Goal: Communication & Community: Ask a question

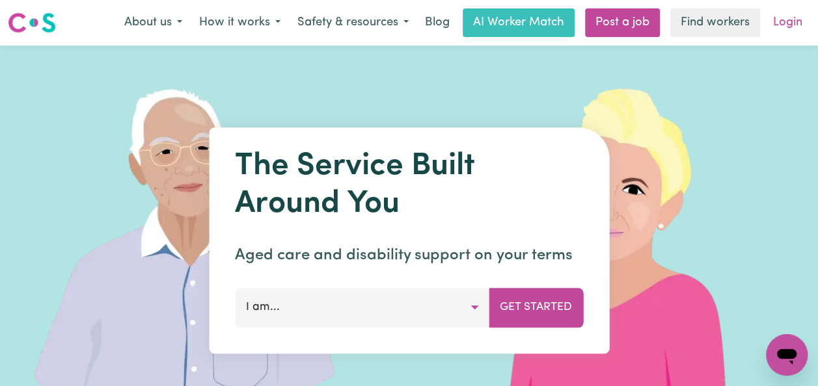
click at [793, 28] on link "Login" at bounding box center [787, 22] width 45 height 29
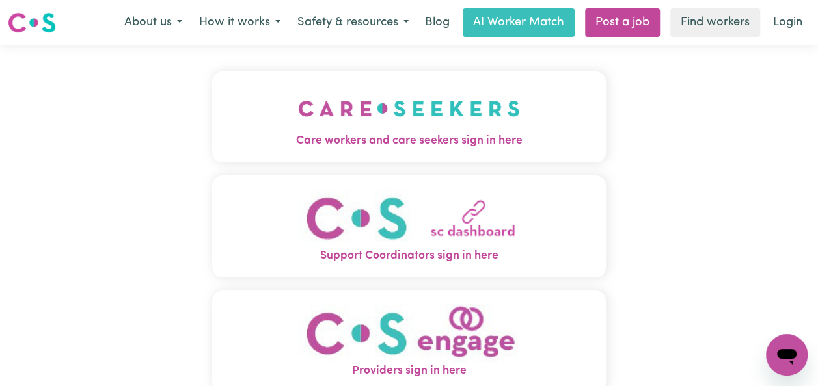
click at [480, 139] on span "Care workers and care seekers sign in here" at bounding box center [409, 141] width 394 height 17
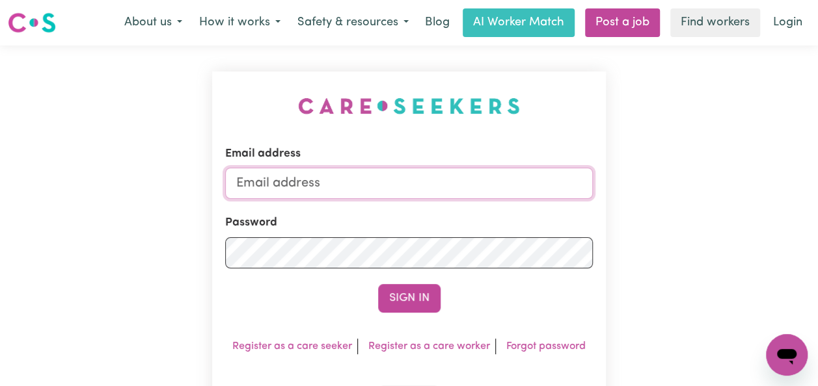
click at [377, 180] on input "Email address" at bounding box center [409, 183] width 368 height 31
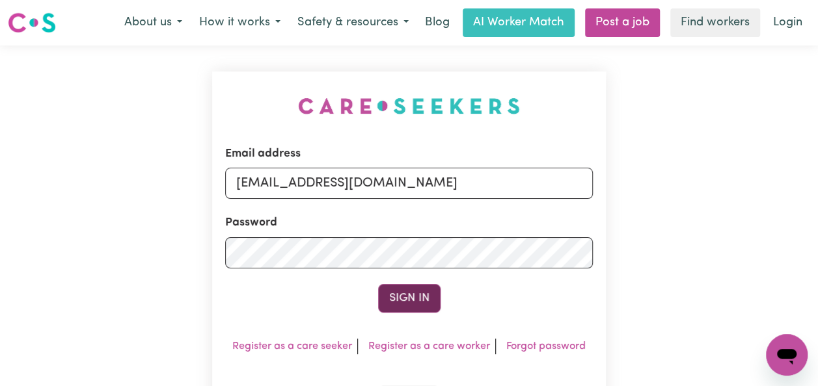
click at [426, 302] on button "Sign In" at bounding box center [409, 298] width 62 height 29
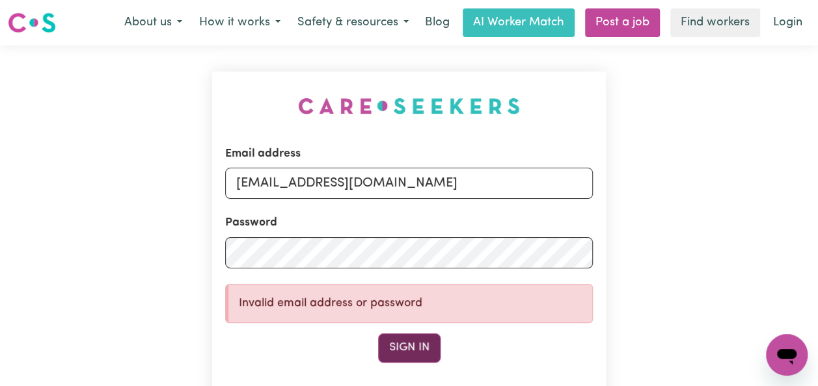
click at [429, 343] on button "Sign In" at bounding box center [409, 348] width 62 height 29
click at [426, 350] on button "Sign In" at bounding box center [409, 348] width 62 height 29
click at [416, 345] on button "Sign In" at bounding box center [409, 348] width 62 height 29
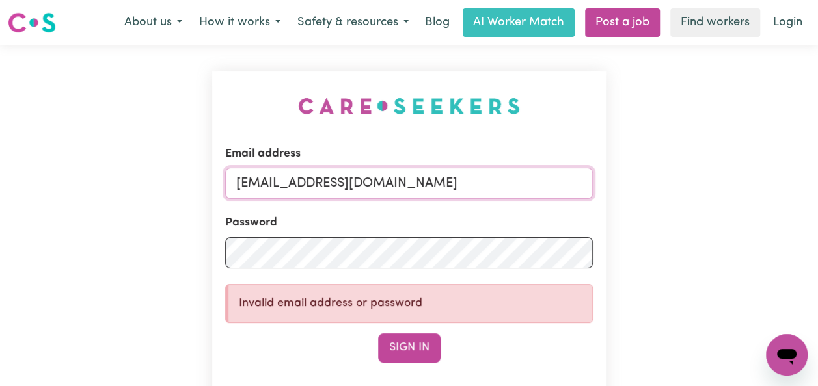
click at [478, 180] on input "[EMAIL_ADDRESS][DOMAIN_NAME]" at bounding box center [409, 183] width 368 height 31
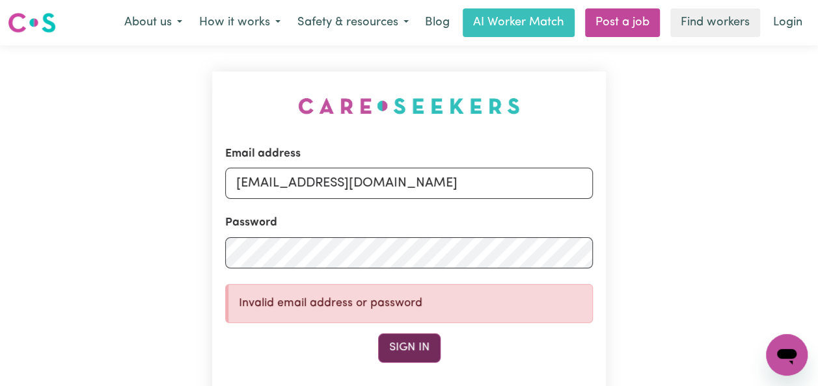
click at [436, 351] on button "Sign In" at bounding box center [409, 348] width 62 height 29
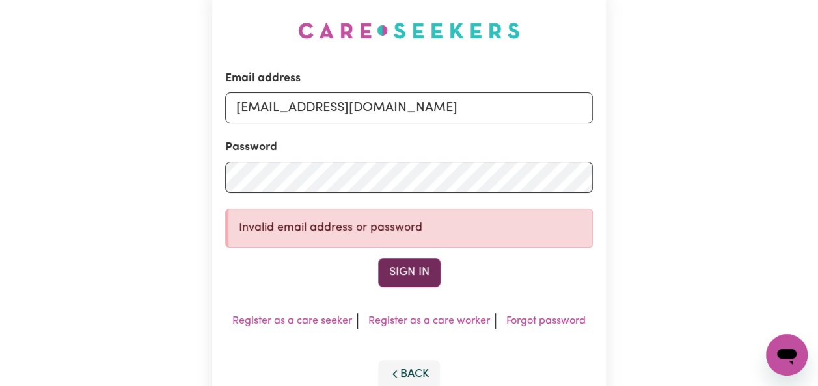
scroll to position [75, 0]
click at [499, 106] on input "[EMAIL_ADDRESS][DOMAIN_NAME]" at bounding box center [409, 107] width 368 height 31
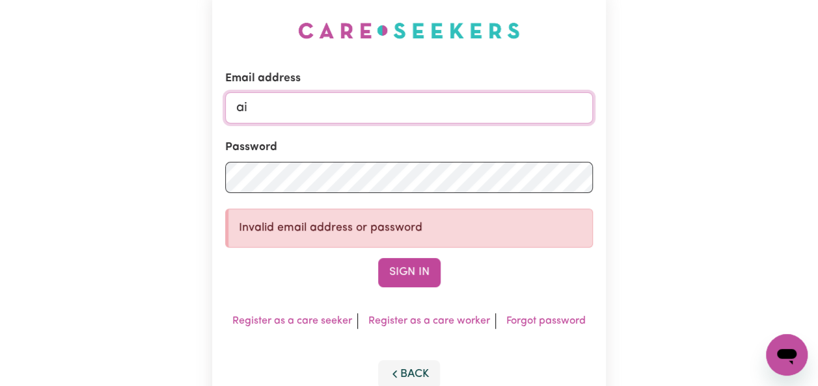
type input "a"
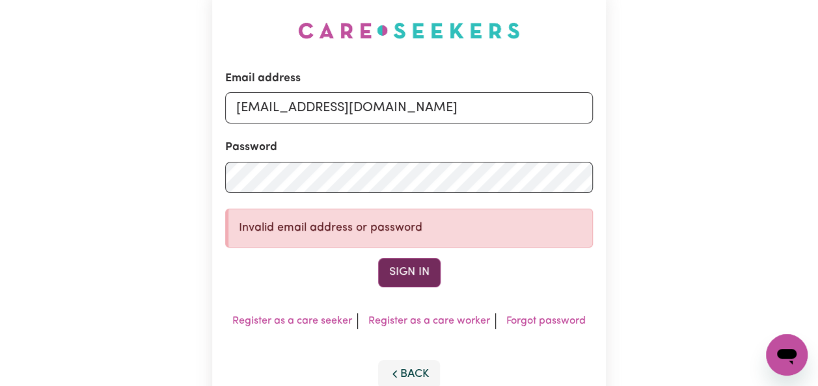
click at [432, 268] on button "Sign In" at bounding box center [409, 272] width 62 height 29
click at [496, 116] on input "hello@synergyhealthco.com.au" at bounding box center [409, 107] width 368 height 31
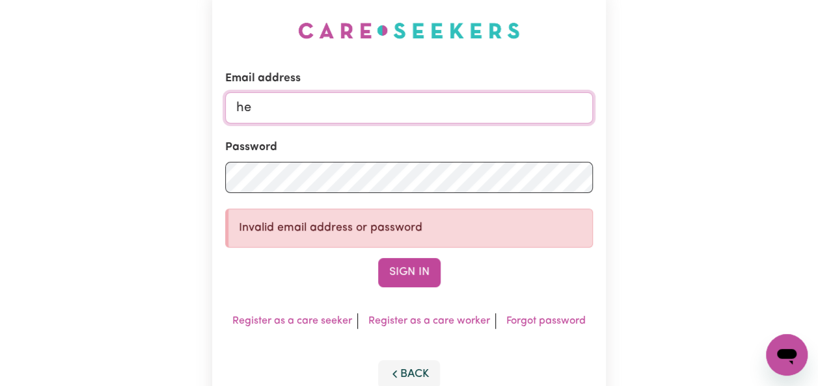
type input "h"
type input "[EMAIL_ADDRESS][DOMAIN_NAME]"
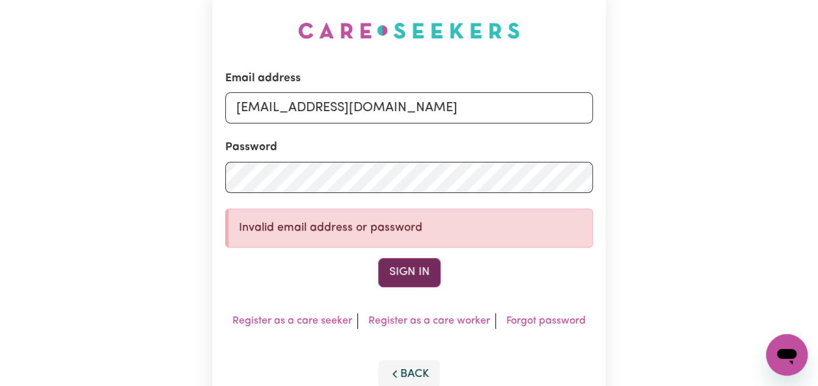
click at [419, 280] on button "Sign In" at bounding box center [409, 272] width 62 height 29
click at [421, 275] on button "Sign In" at bounding box center [409, 272] width 62 height 29
click at [537, 324] on link "Forgot password" at bounding box center [545, 321] width 79 height 10
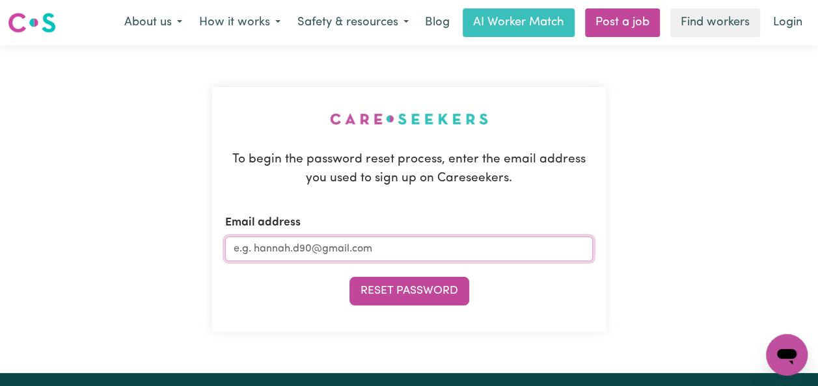
click at [437, 248] on input "Email address" at bounding box center [409, 249] width 368 height 25
type input "[EMAIL_ADDRESS][DOMAIN_NAME]"
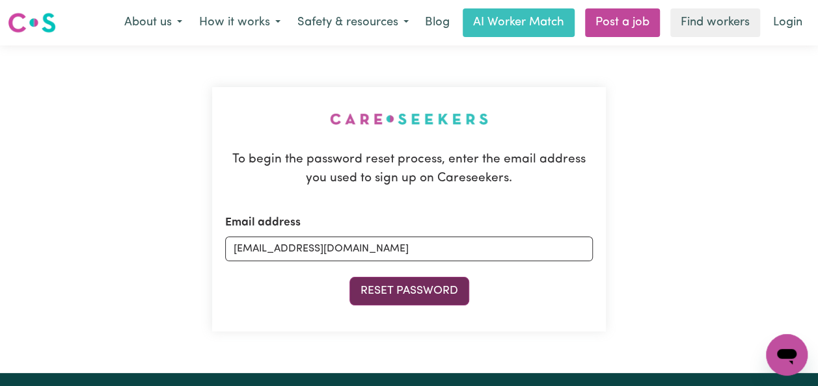
click at [446, 291] on button "Reset Password" at bounding box center [409, 291] width 120 height 29
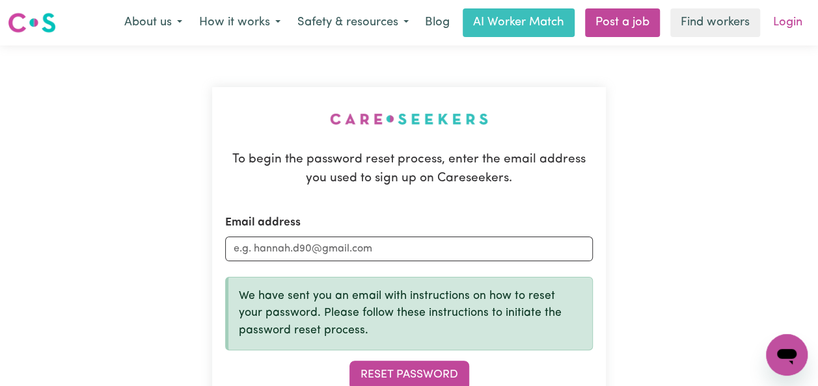
click at [780, 20] on link "Login" at bounding box center [787, 22] width 45 height 29
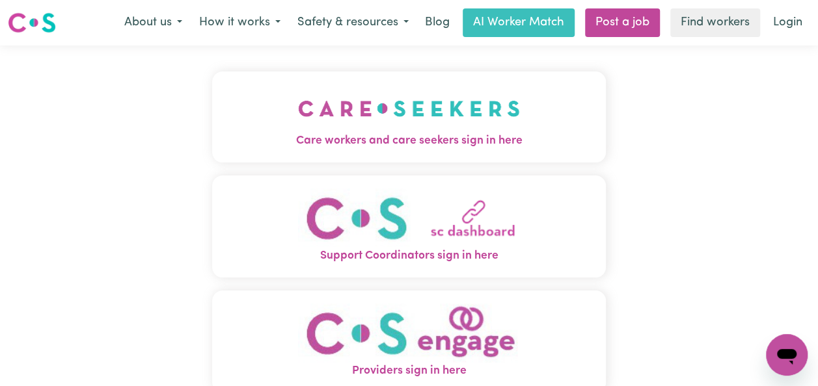
click at [497, 111] on img "Care workers and care seekers sign in here" at bounding box center [409, 109] width 222 height 48
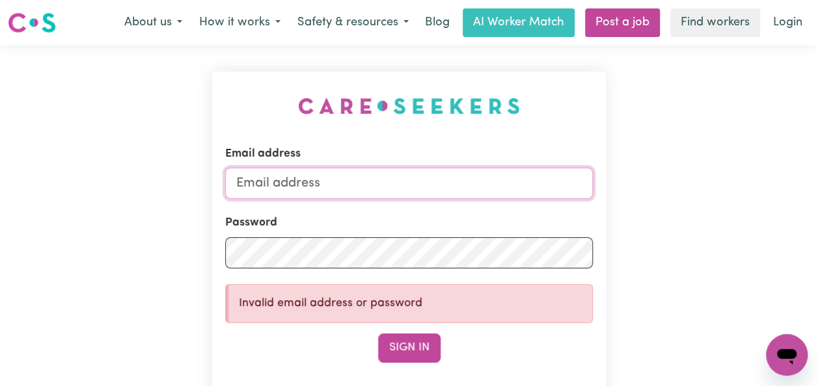
click at [450, 189] on input "Email address" at bounding box center [409, 183] width 368 height 31
type input "[EMAIL_ADDRESS][DOMAIN_NAME]"
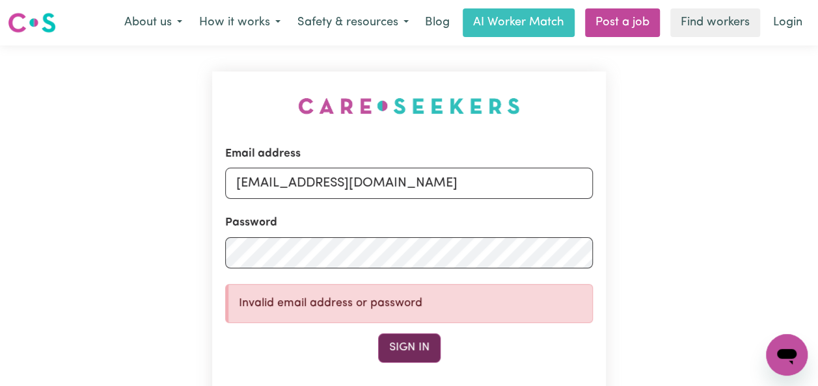
click at [410, 348] on button "Sign In" at bounding box center [409, 348] width 62 height 29
click at [463, 278] on form "Email address aimeeabraham_09@hotmail.com Password Invalid email address or pas…" at bounding box center [409, 254] width 368 height 217
click at [413, 349] on button "Sign In" at bounding box center [409, 348] width 62 height 29
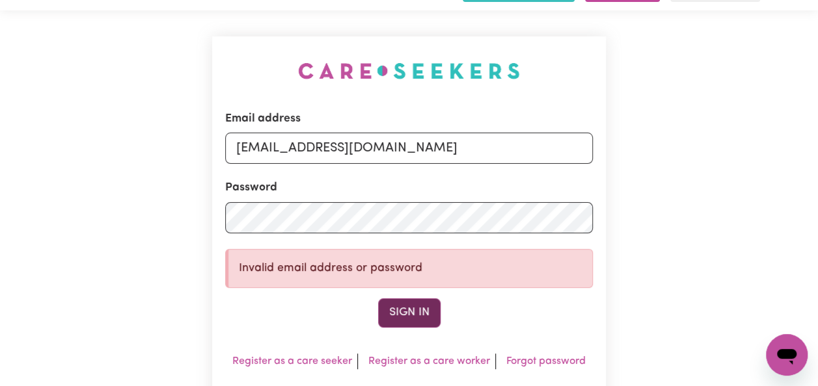
scroll to position [58, 0]
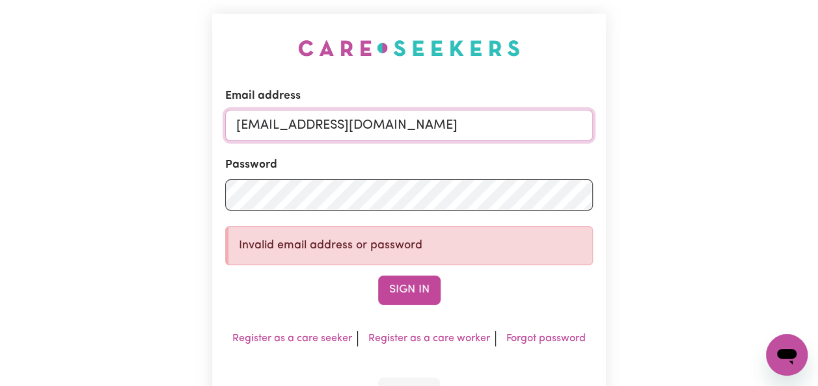
click at [467, 129] on input "[EMAIL_ADDRESS][DOMAIN_NAME]" at bounding box center [409, 125] width 368 height 31
click at [200, 199] on div "Email address aimeeabraham_09@hotmail.com Password Invalid email address or pas…" at bounding box center [409, 223] width 818 height 471
click at [415, 288] on button "Sign In" at bounding box center [409, 290] width 62 height 29
click at [400, 285] on button "Sign In" at bounding box center [409, 290] width 62 height 29
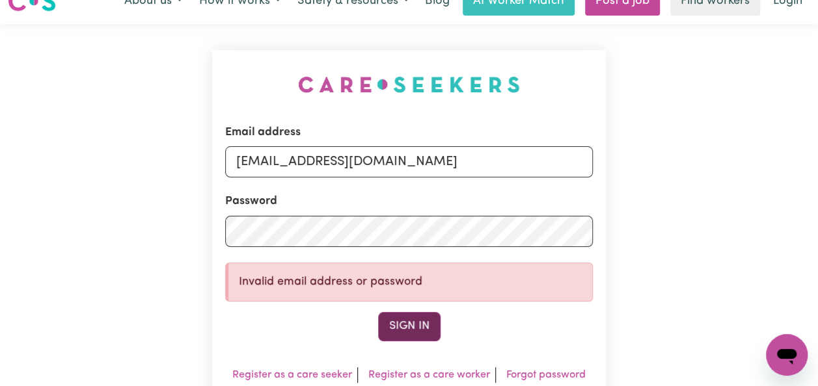
scroll to position [0, 0]
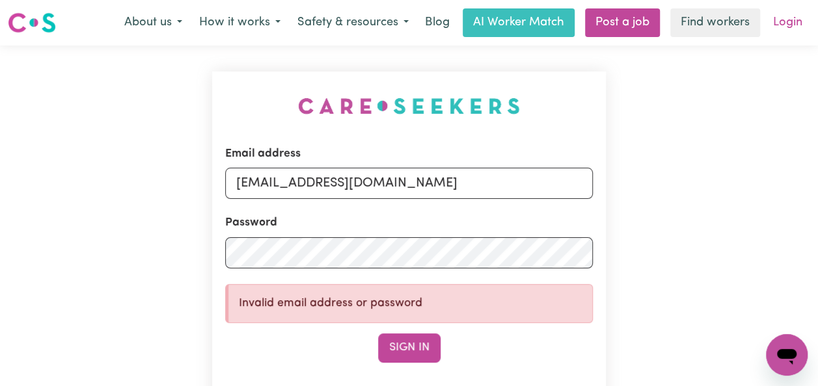
click at [794, 29] on link "Login" at bounding box center [787, 22] width 45 height 29
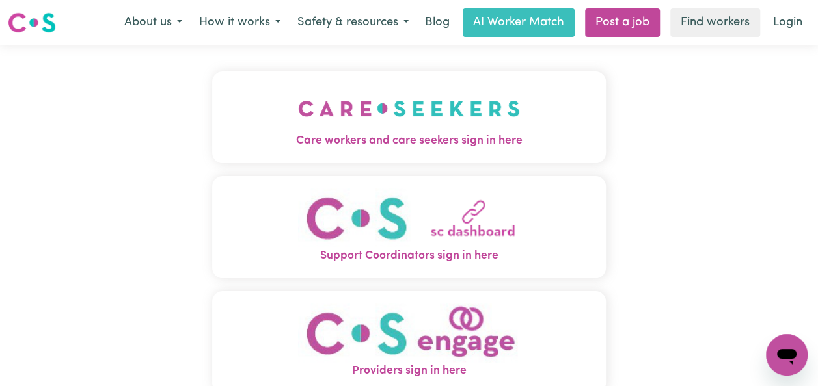
click at [511, 130] on img "Care workers and care seekers sign in here" at bounding box center [409, 109] width 222 height 48
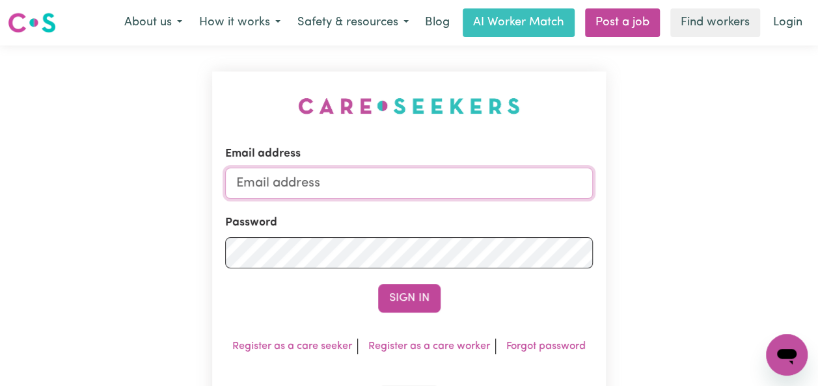
click at [489, 181] on input "Email address" at bounding box center [409, 183] width 368 height 31
type input "[EMAIL_ADDRESS][DOMAIN_NAME]"
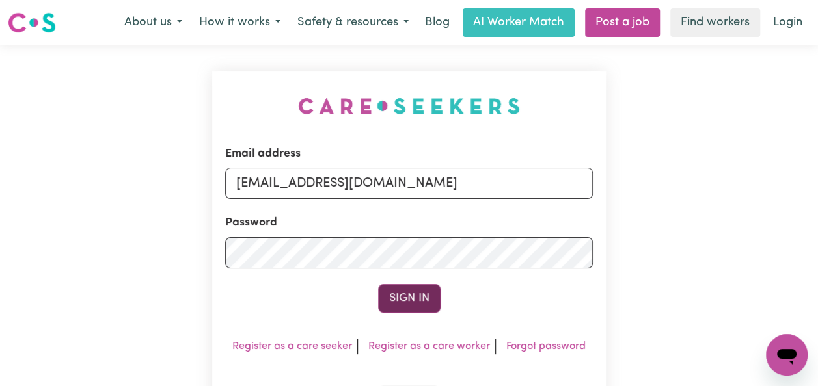
click at [414, 299] on button "Sign In" at bounding box center [409, 298] width 62 height 29
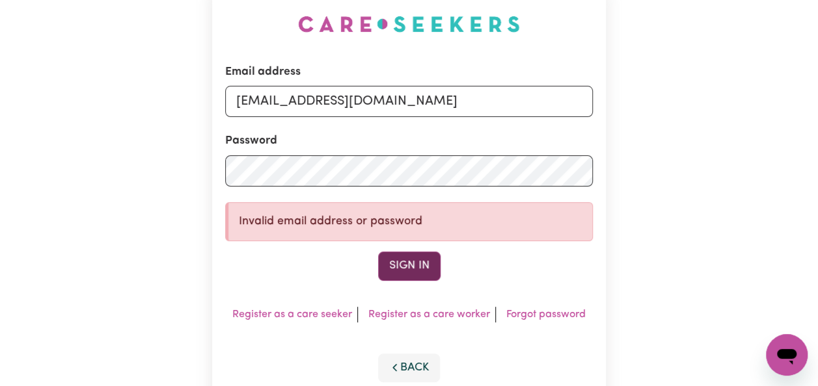
scroll to position [83, 0]
click at [556, 316] on link "Forgot password" at bounding box center [545, 314] width 79 height 10
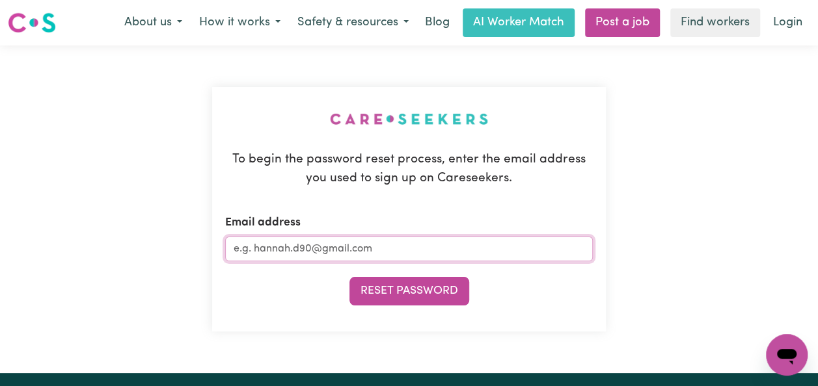
click at [429, 241] on input "Email address" at bounding box center [409, 249] width 368 height 25
type input "[EMAIL_ADDRESS][DOMAIN_NAME]"
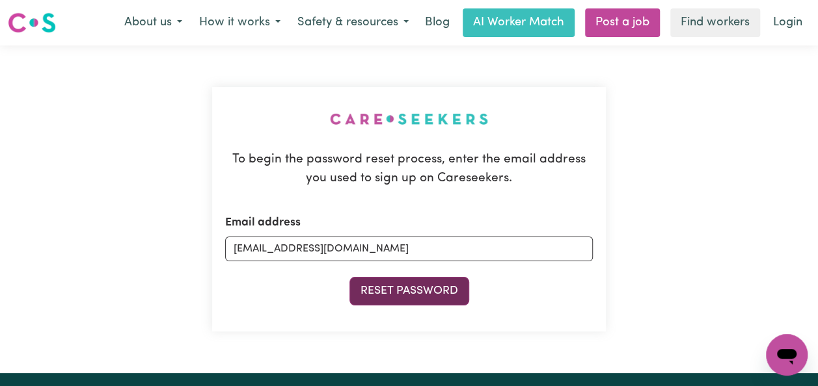
click at [450, 297] on button "Reset Password" at bounding box center [409, 291] width 120 height 29
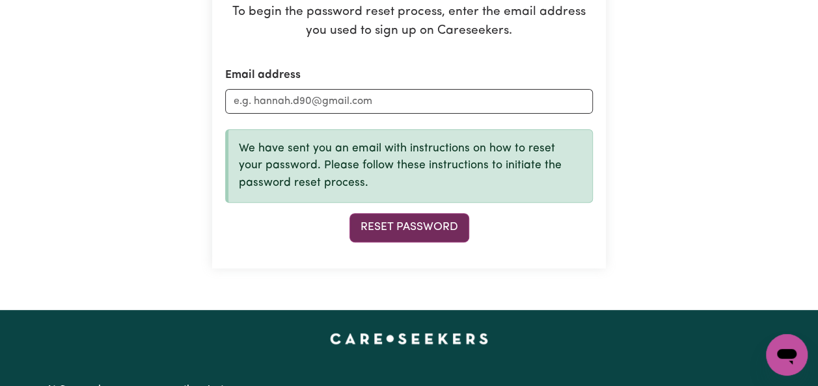
scroll to position [148, 0]
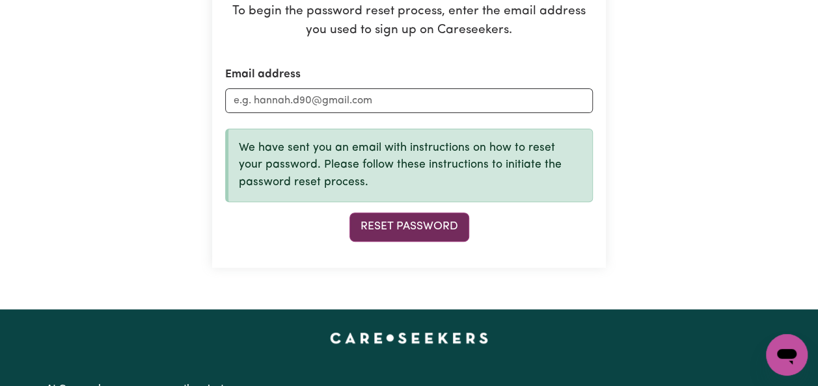
click at [437, 229] on button "Reset Password" at bounding box center [409, 227] width 120 height 29
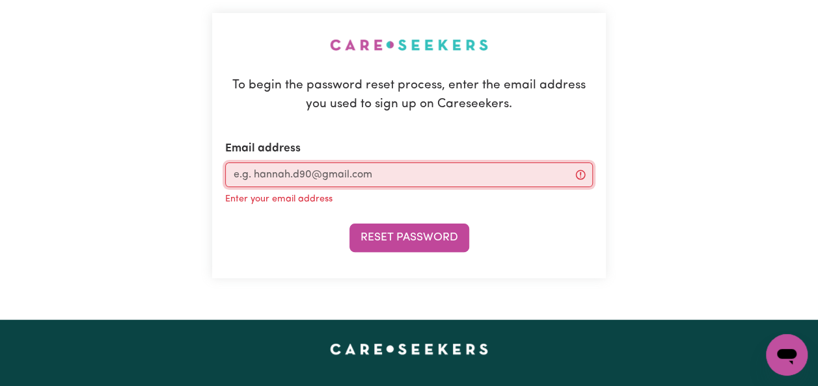
click at [431, 176] on input "Email address" at bounding box center [409, 175] width 368 height 25
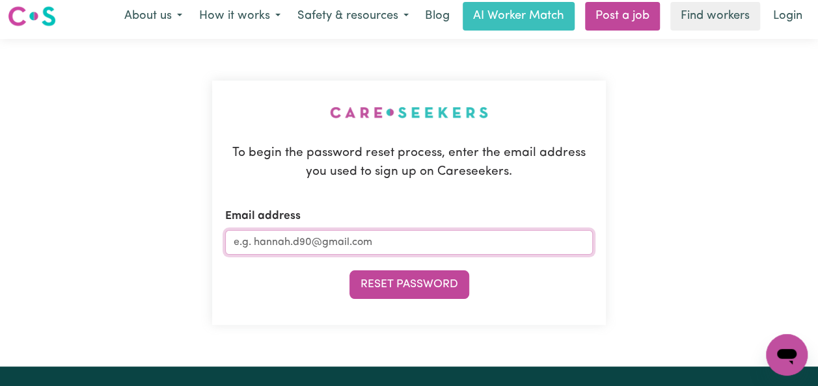
scroll to position [0, 0]
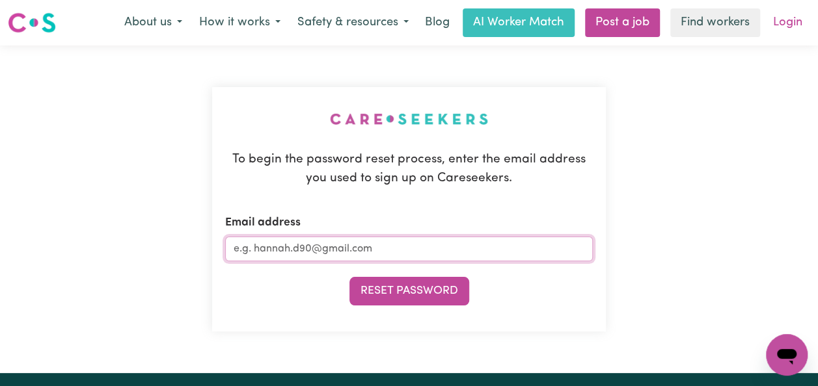
click at [789, 29] on link "Login" at bounding box center [787, 22] width 45 height 29
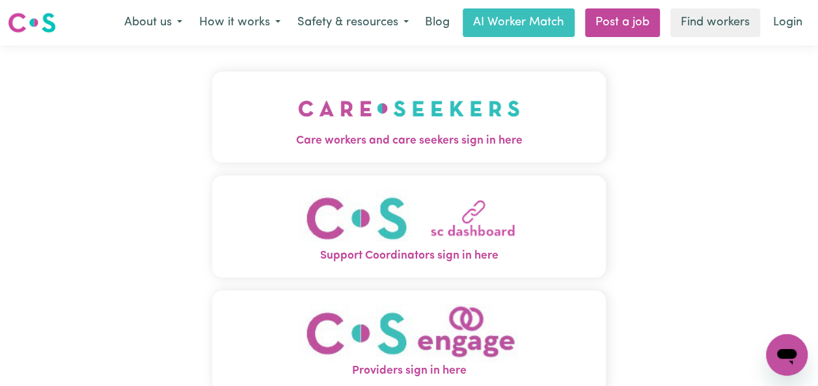
click at [472, 132] on img "Care workers and care seekers sign in here" at bounding box center [409, 109] width 222 height 48
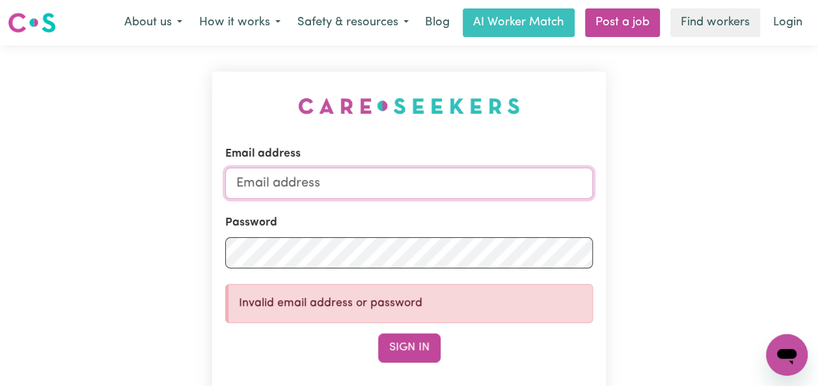
click at [479, 176] on input "Email address" at bounding box center [409, 183] width 368 height 31
type input "[EMAIL_ADDRESS][DOMAIN_NAME]"
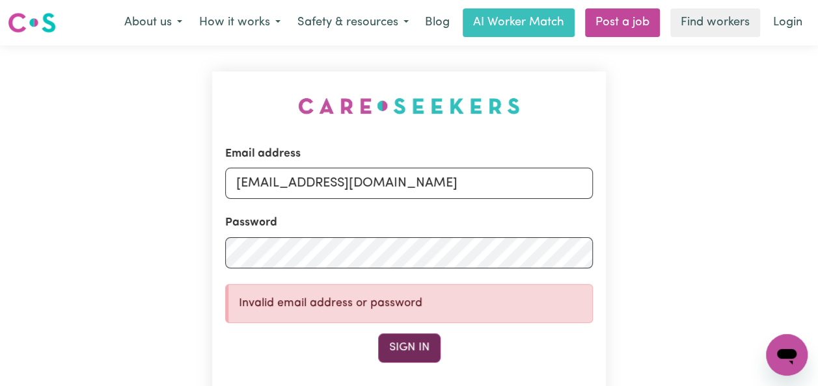
click at [413, 345] on button "Sign In" at bounding box center [409, 348] width 62 height 29
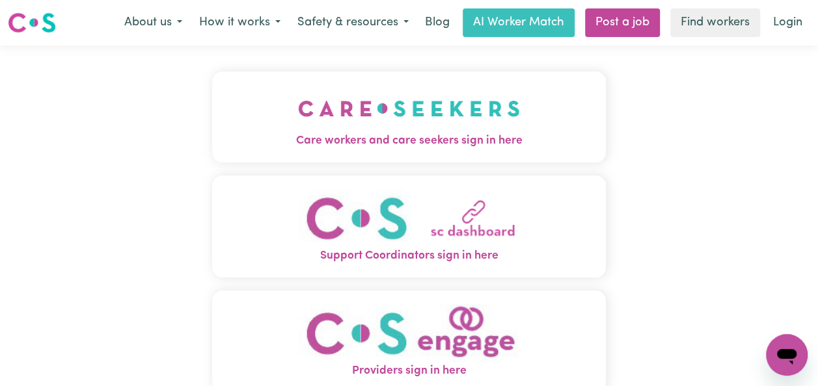
click at [348, 122] on img "Care workers and care seekers sign in here" at bounding box center [409, 109] width 222 height 48
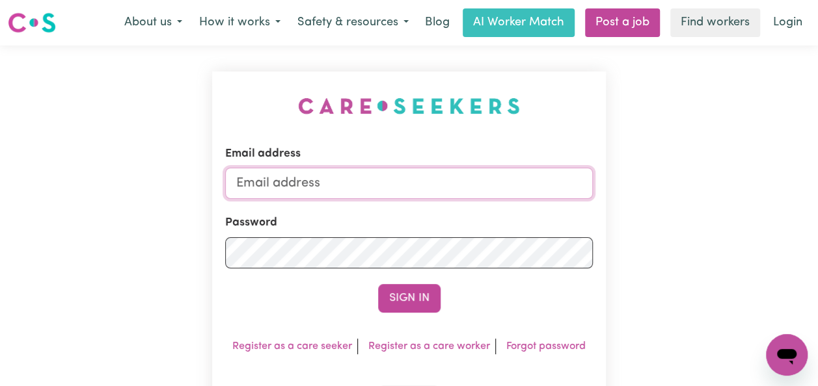
click at [284, 189] on input "Email address" at bounding box center [409, 183] width 368 height 31
type input "[EMAIL_ADDRESS][DOMAIN_NAME]"
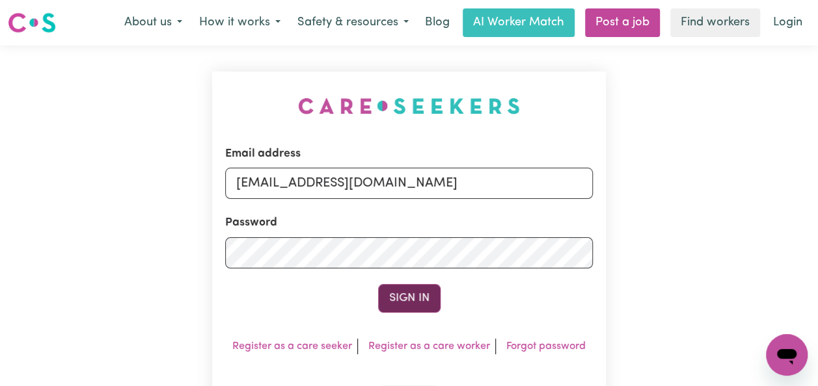
click at [418, 308] on button "Sign In" at bounding box center [409, 298] width 62 height 29
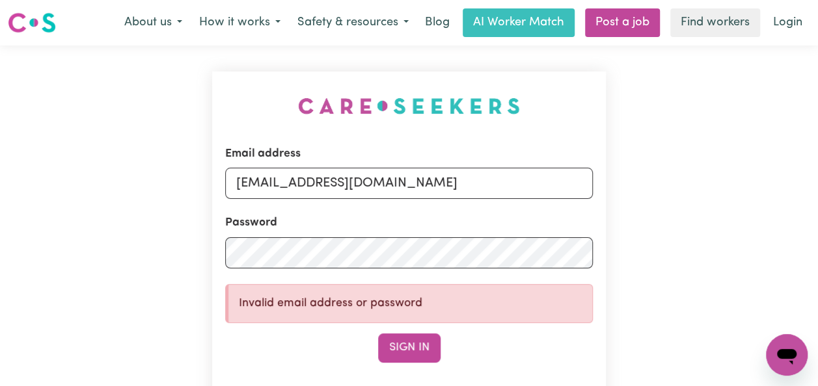
click at [785, 347] on icon "Open messaging window" at bounding box center [786, 355] width 23 height 23
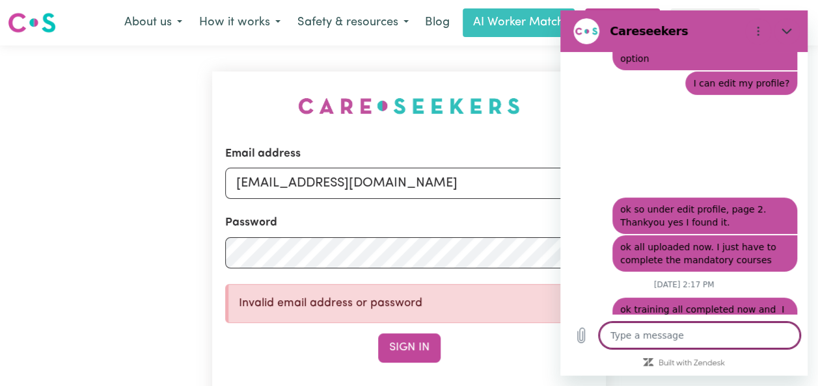
type textarea "x"
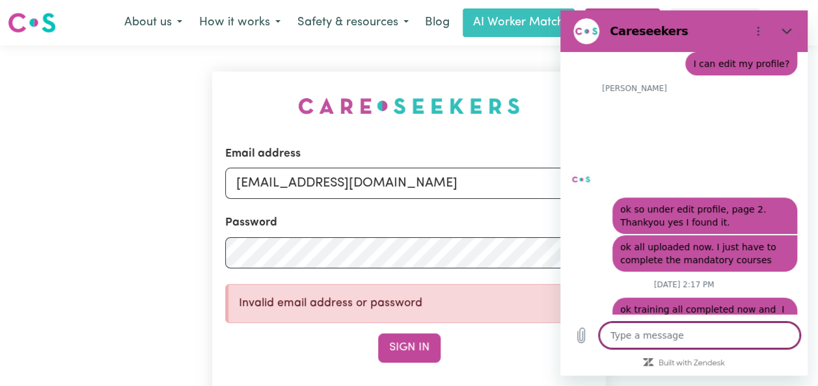
scroll to position [2662, 0]
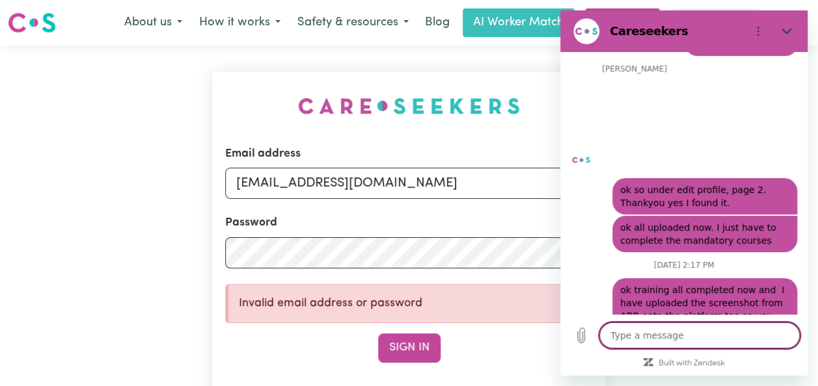
click at [660, 337] on textarea at bounding box center [699, 336] width 200 height 26
type textarea "H"
type textarea "x"
type textarea "Hi"
type textarea "x"
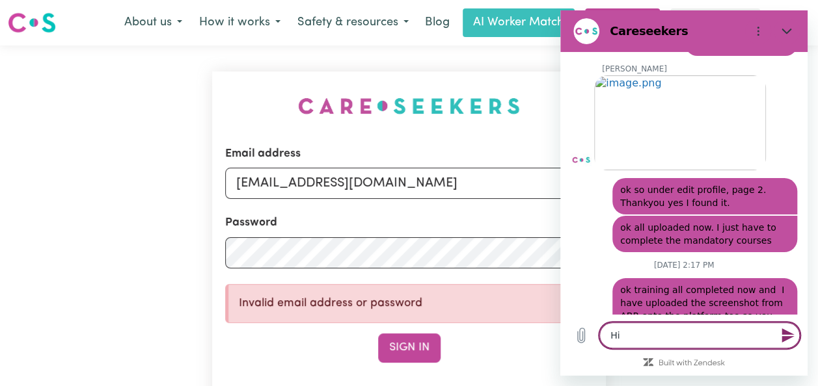
type textarea "Hi"
type textarea "x"
type textarea "Hi t"
type textarea "x"
type textarea "Hi th"
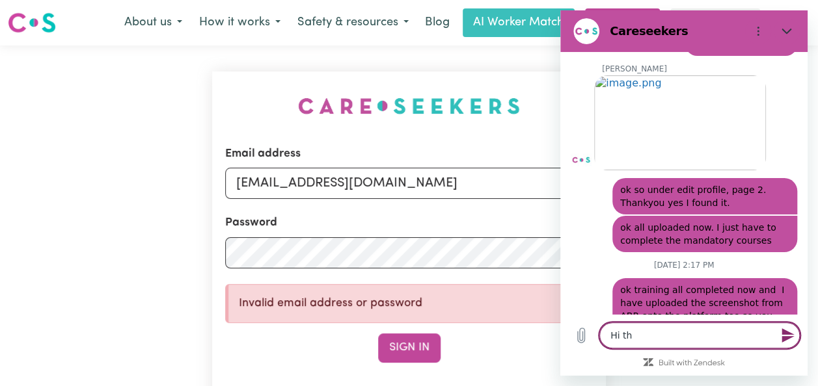
type textarea "x"
type textarea "Hi the"
type textarea "x"
type textarea "Hi ther"
type textarea "x"
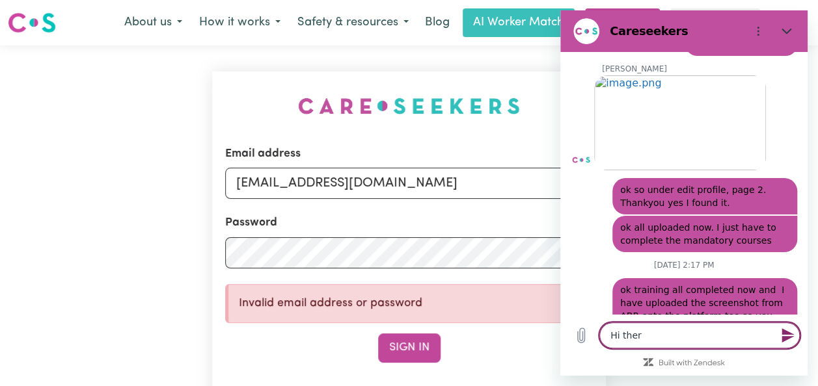
type textarea "Hi there"
type textarea "x"
type textarea "Hi there,"
type textarea "x"
type textarea "Hi there,"
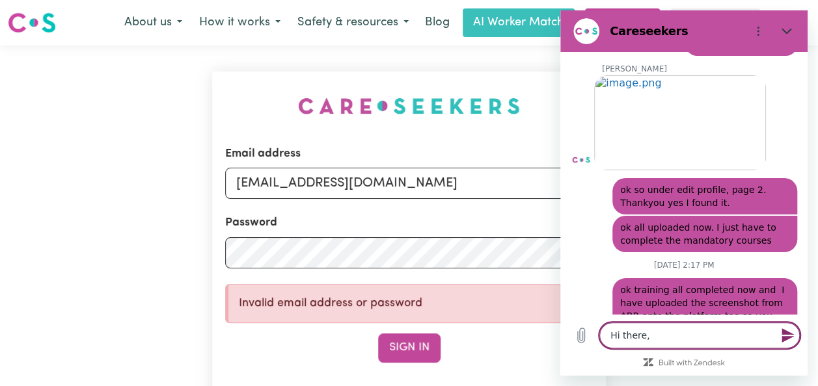
type textarea "x"
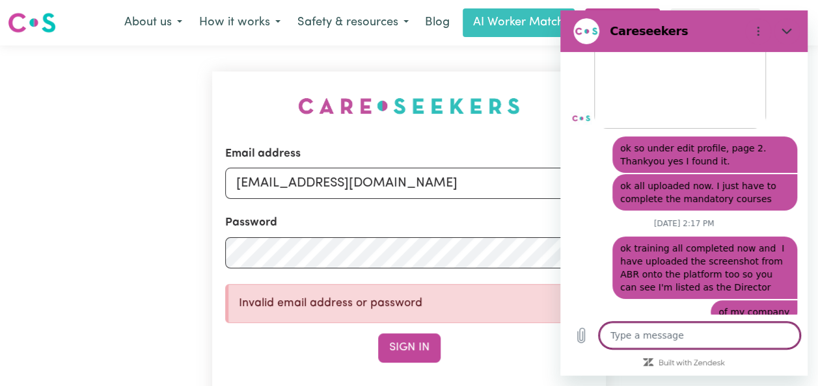
type textarea "x"
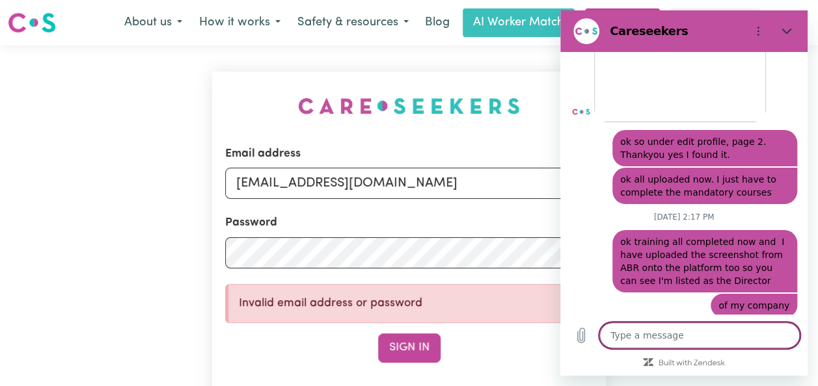
type textarea "I"
type textarea "x"
type textarea "Is"
type textarea "x"
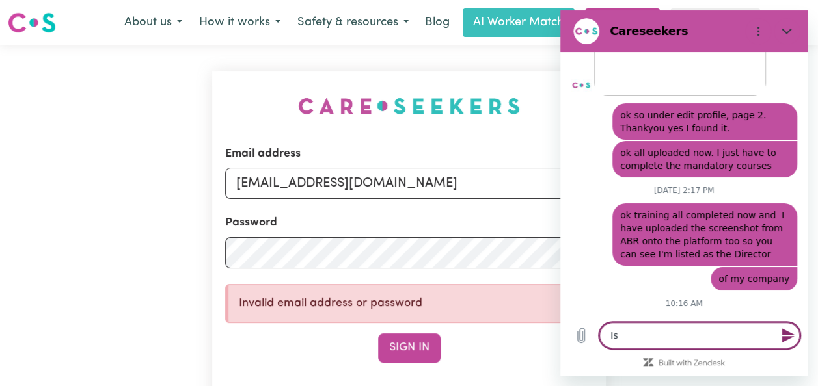
type textarea "Is"
type textarea "x"
type textarea "Is t"
type textarea "x"
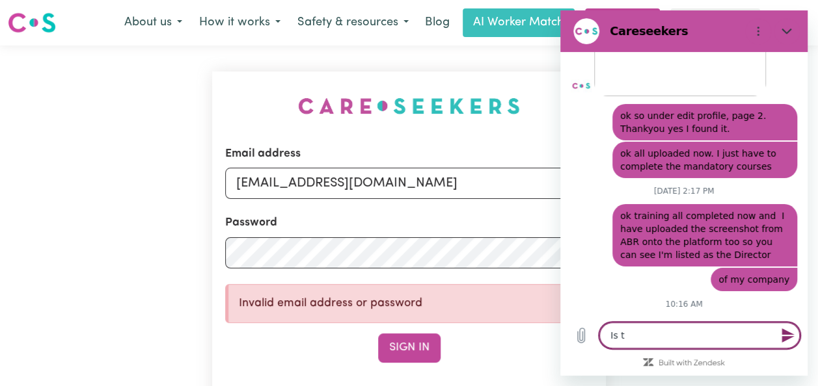
type textarea "Is th"
type textarea "x"
type textarea "Is the"
type textarea "x"
type textarea "Is ther"
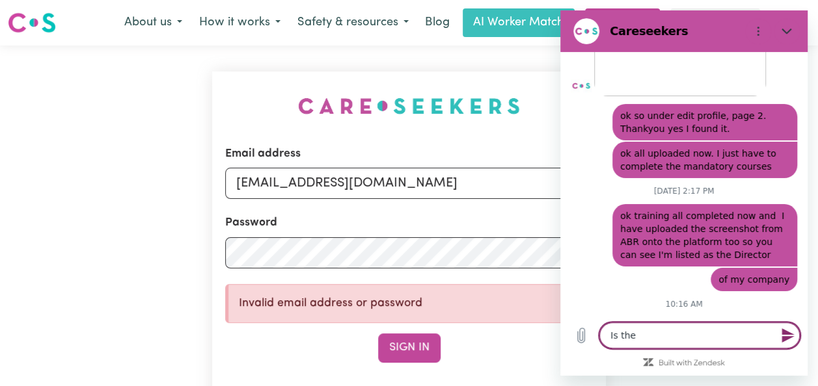
type textarea "x"
type textarea "Is there"
type textarea "x"
type textarea "Is there"
type textarea "x"
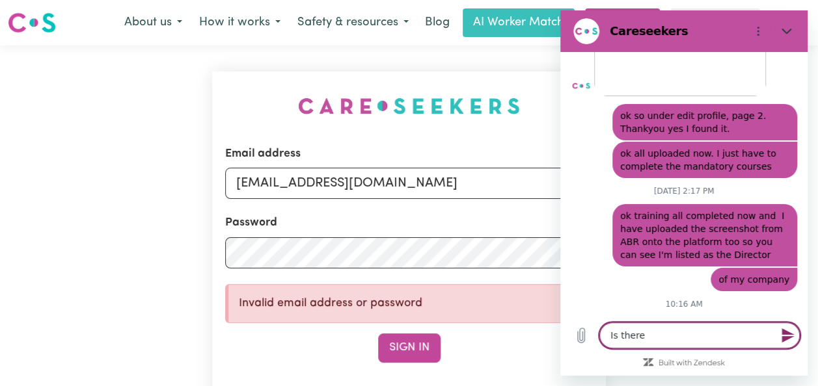
type textarea "Is there s"
type textarea "x"
type textarea "Is there so"
type textarea "x"
type textarea "Is there som"
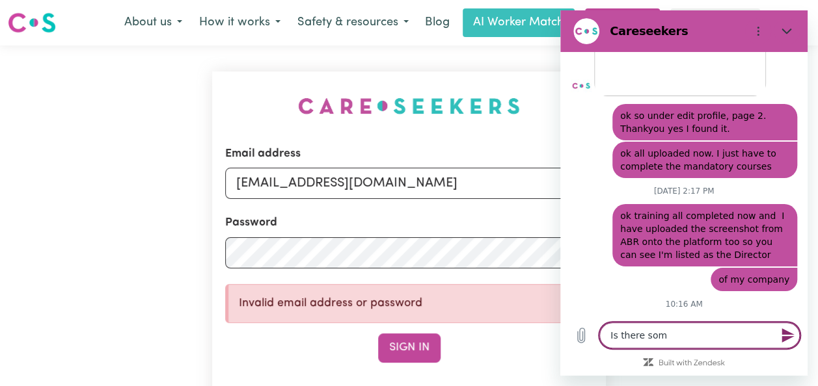
type textarea "x"
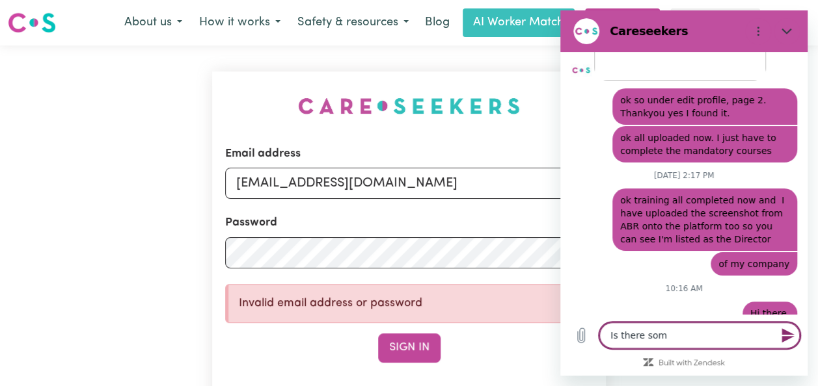
type textarea "Is there some"
type textarea "x"
type textarea "Is there somet"
type textarea "x"
type textarea "Is there some"
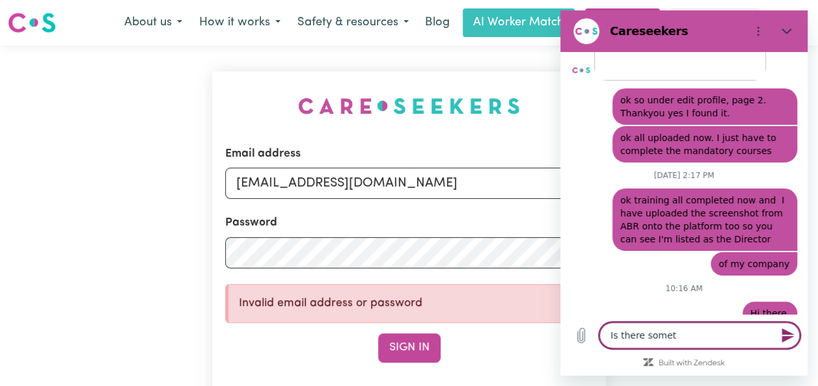
type textarea "x"
type textarea "Is there som"
type textarea "x"
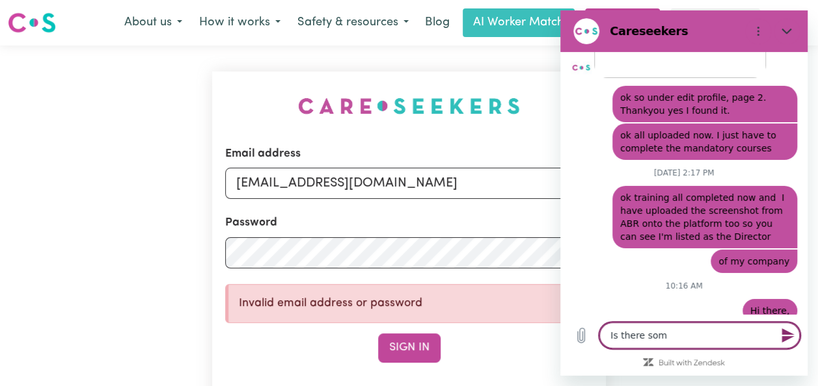
type textarea "Is there so"
type textarea "x"
type textarea "Is there s"
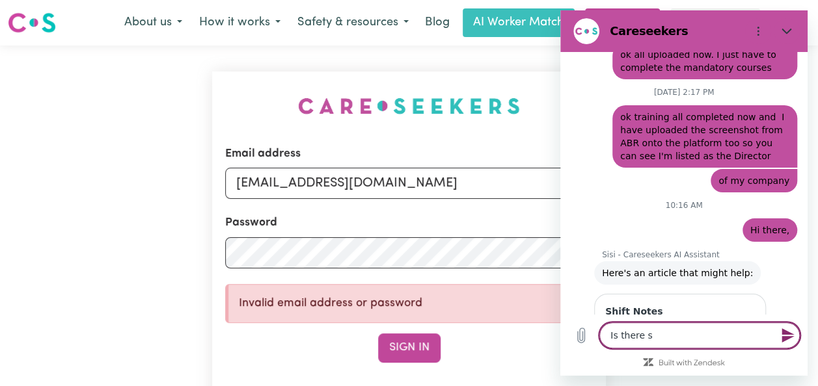
type textarea "x"
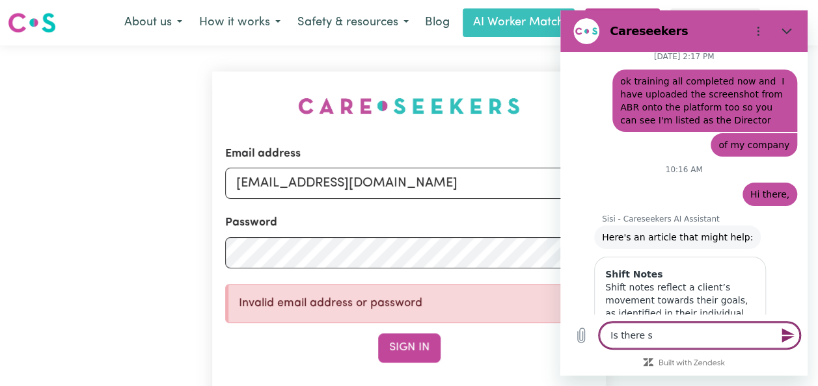
type textarea "Is there"
type textarea "x"
type textarea "Is there"
type textarea "x"
type textarea "Is ther"
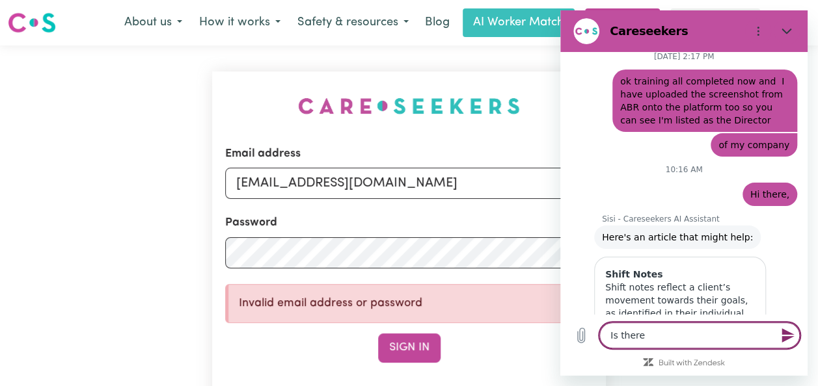
type textarea "x"
type textarea "Is the"
type textarea "x"
type textarea "Is th"
type textarea "x"
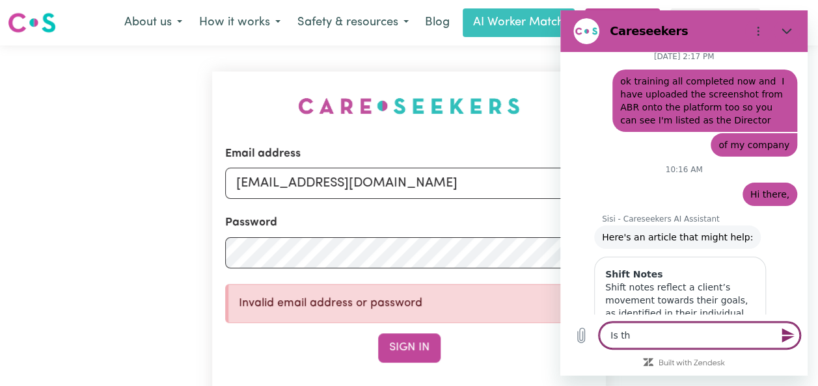
type textarea "Is t"
type textarea "x"
type textarea "Is"
type textarea "x"
type textarea "Is"
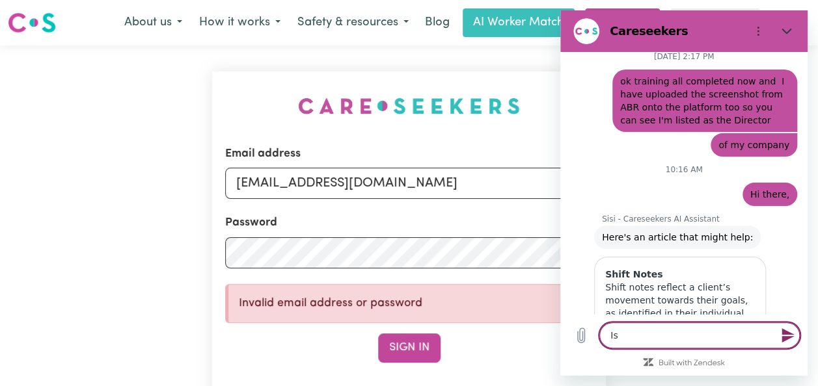
type textarea "x"
type textarea "I"
type textarea "x"
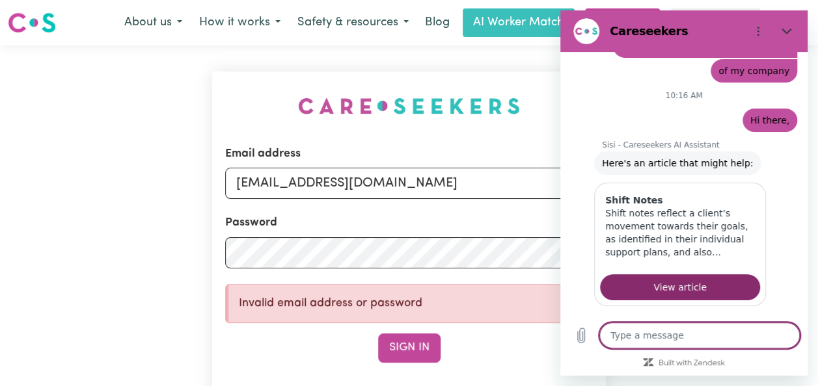
scroll to position [2947, 0]
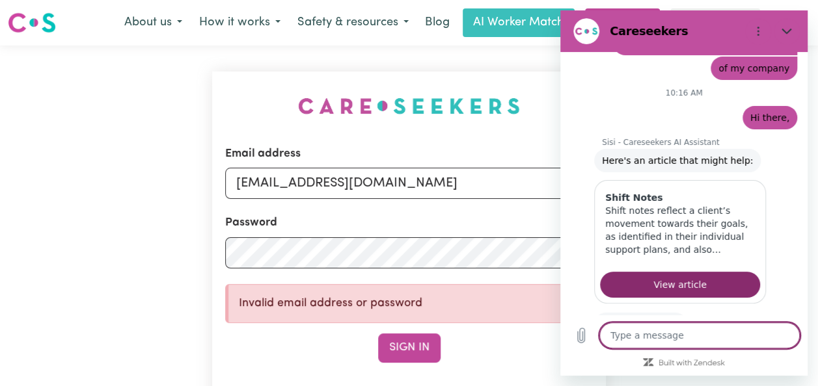
type textarea "I"
type textarea "x"
type textarea "Im"
type textarea "x"
type textarea "Im"
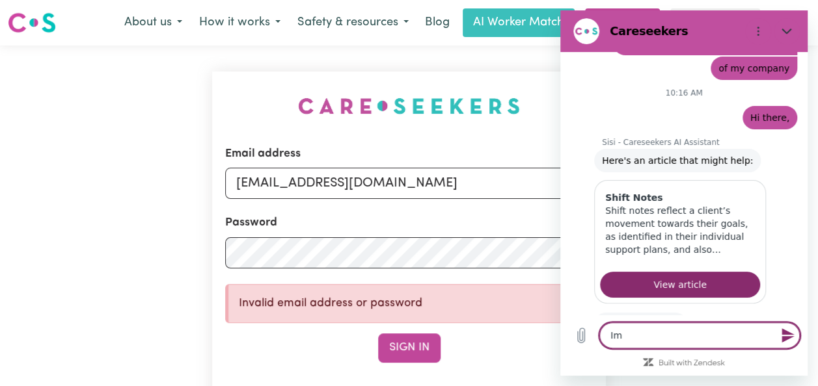
type textarea "x"
type textarea "Im r"
type textarea "x"
type textarea "Im re"
type textarea "x"
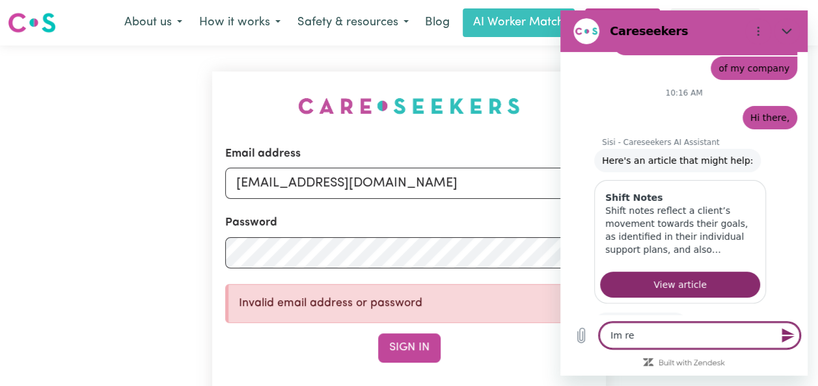
type textarea "Im res"
type textarea "x"
type textarea "Im rese"
type textarea "x"
type textarea "Im reset"
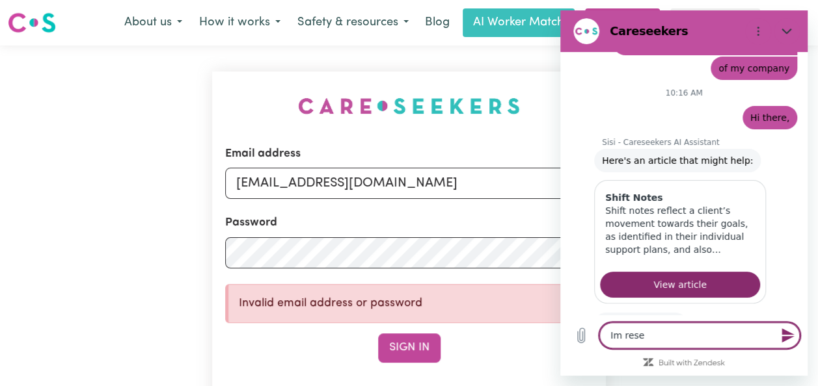
type textarea "x"
type textarea "Im resett"
type textarea "x"
type textarea "Im resetti"
type textarea "x"
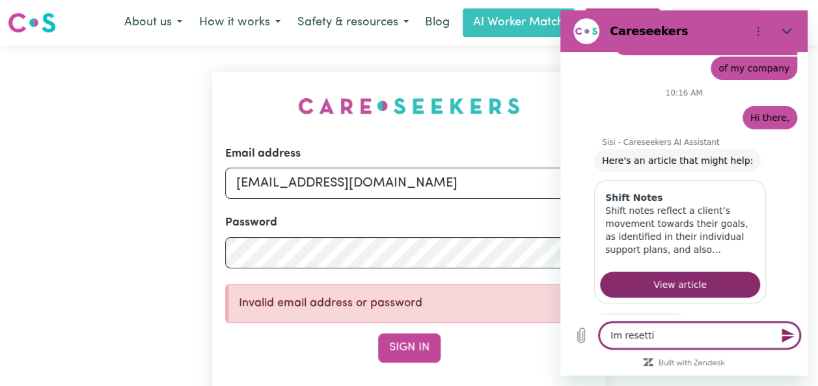
type textarea "Im resettin"
type textarea "x"
type textarea "Im resetting"
type textarea "x"
type textarea "Im resetting"
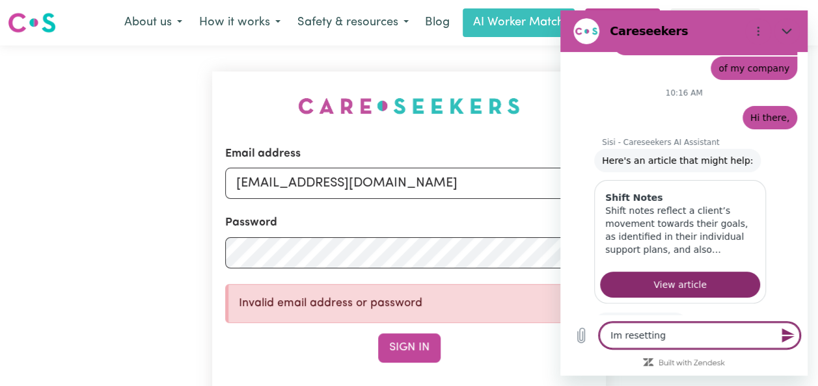
type textarea "x"
type textarea "Im resetting m"
type textarea "x"
type textarea "Im resetting my"
type textarea "x"
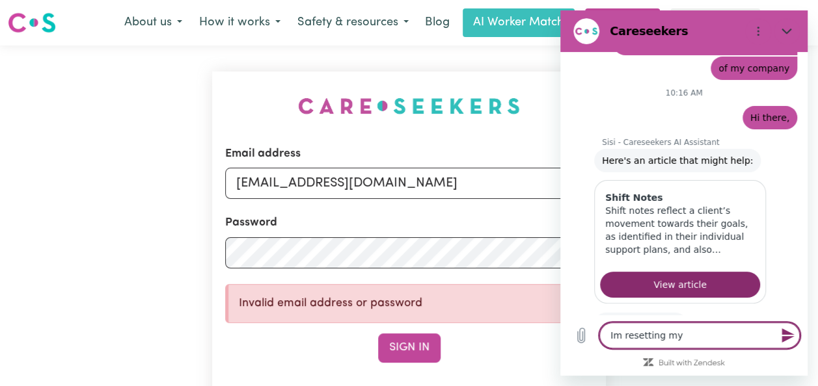
type textarea "Im resetting my"
type textarea "x"
type textarea "Im resetting my s"
type textarea "x"
type textarea "Im resetting my"
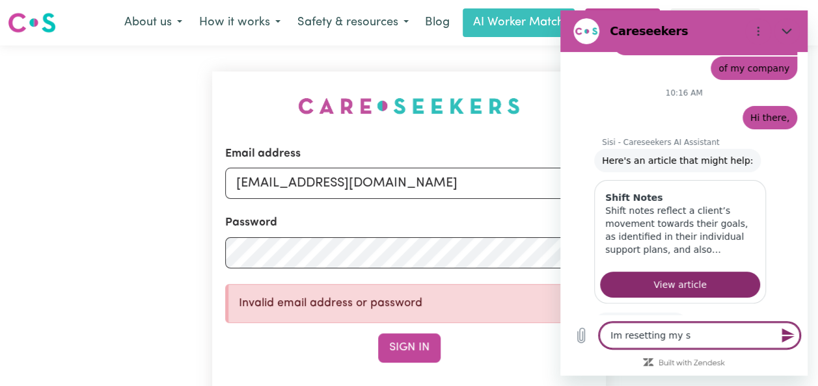
type textarea "x"
type textarea "Im resetting my p"
type textarea "x"
type textarea "Im resetting my pa"
type textarea "x"
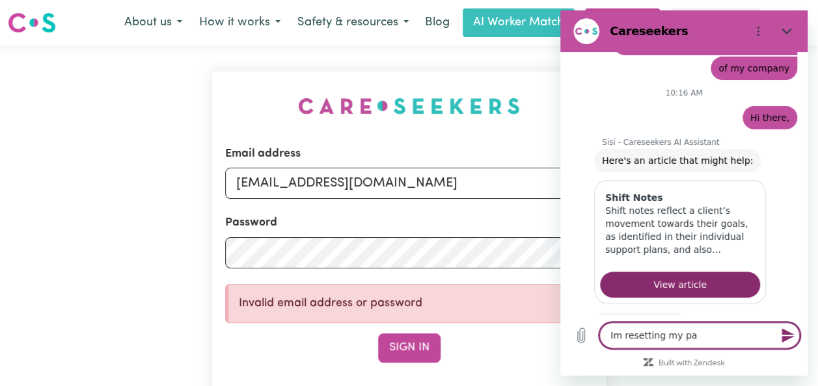
type textarea "Im resetting my pas"
type textarea "x"
type textarea "Im resetting my pass"
type textarea "x"
type textarea "Im resetting my passw"
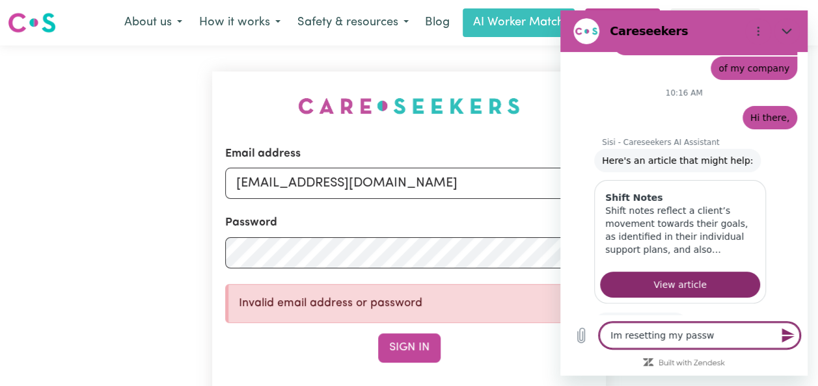
type textarea "x"
type textarea "Im resetting my passwo"
type textarea "x"
type textarea "Im resetting my passwor"
type textarea "x"
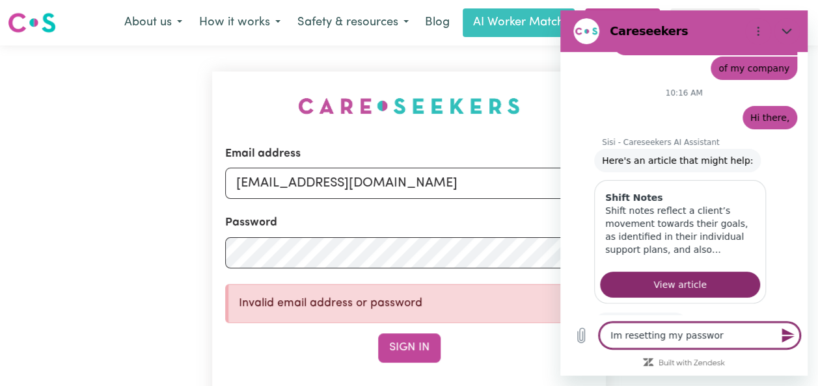
type textarea "Im resetting my passwork"
type textarea "x"
type textarea "Im resetting my passwork"
type textarea "x"
type textarea "Im resetting my passwork"
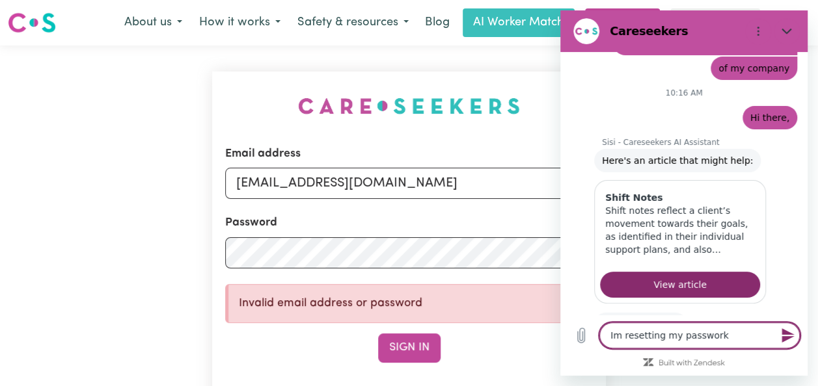
type textarea "x"
type textarea "Im resetting my passwor"
type textarea "x"
type textarea "Im resetting my password"
type textarea "x"
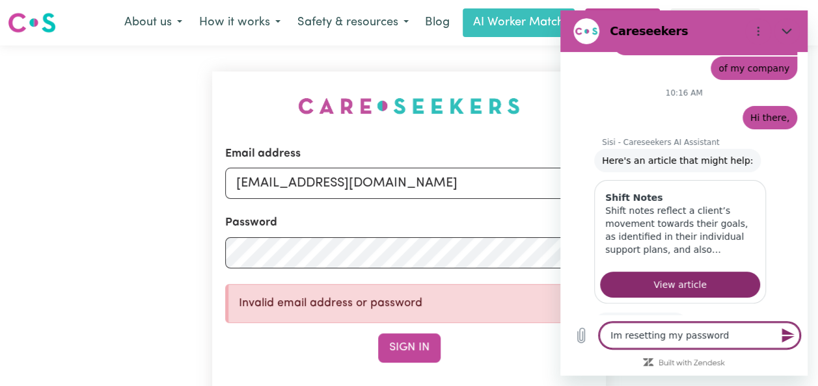
type textarea "Im resetting my password"
type textarea "x"
type textarea "Im resetting my password b"
type textarea "x"
type textarea "Im resetting my password bu"
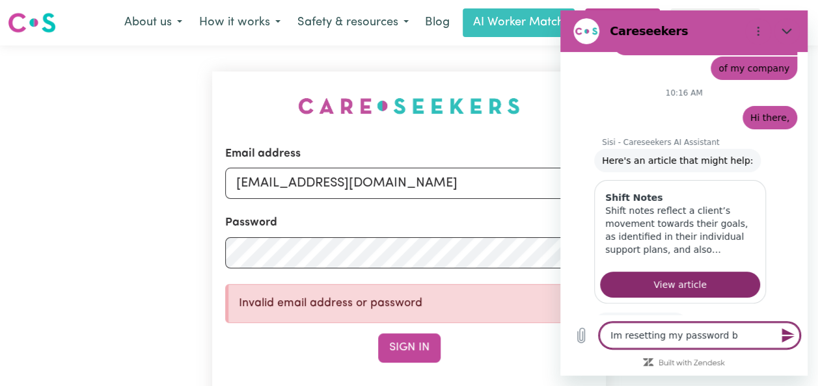
type textarea "x"
type textarea "Im resetting my password but"
type textarea "x"
type textarea "Im resetting my password but"
type textarea "x"
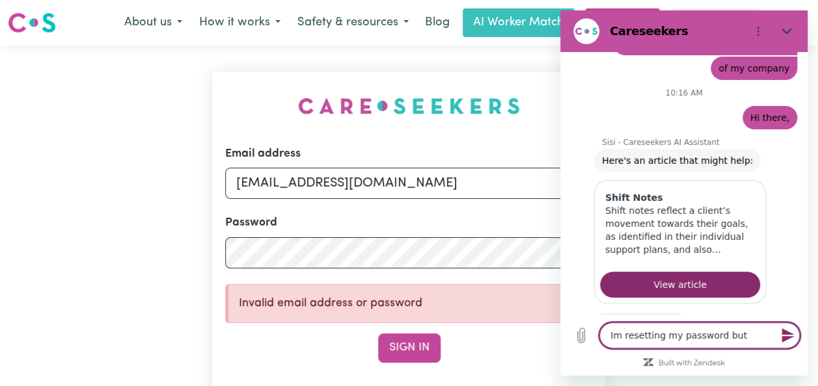
type textarea "Im resetting my password but i"
type textarea "x"
type textarea "Im resetting my password but it"
type textarea "x"
type textarea "Im resetting my password but its"
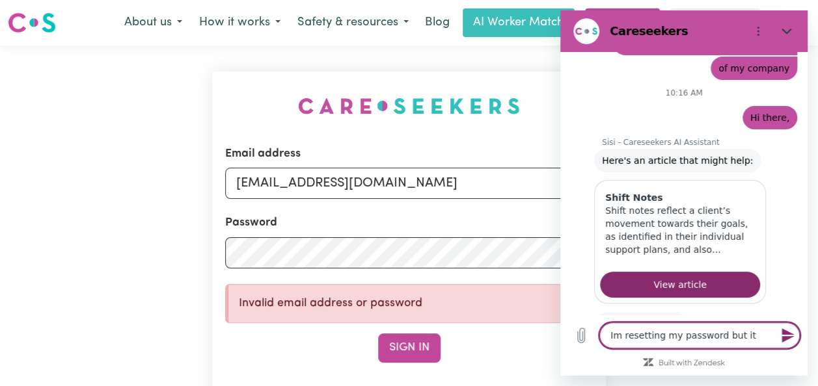
type textarea "x"
type textarea "Im resetting my password but its"
type textarea "x"
type textarea "Im resetting my password but its s"
type textarea "x"
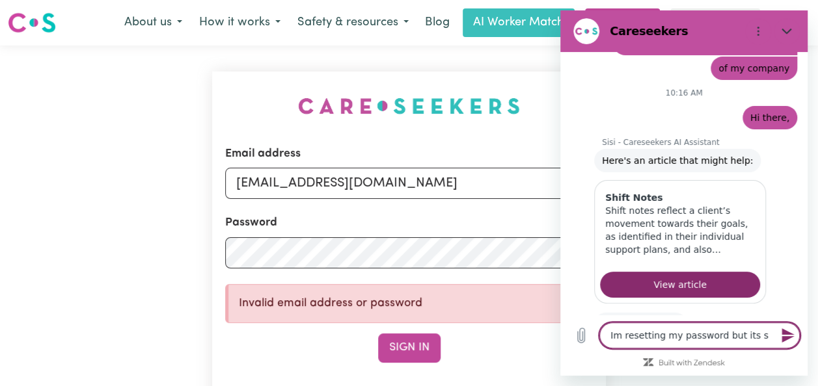
type textarea "Im resetting my password but its st"
type textarea "x"
type textarea "Im resetting my password but its sti"
type textarea "x"
type textarea "Im resetting my password but its stil"
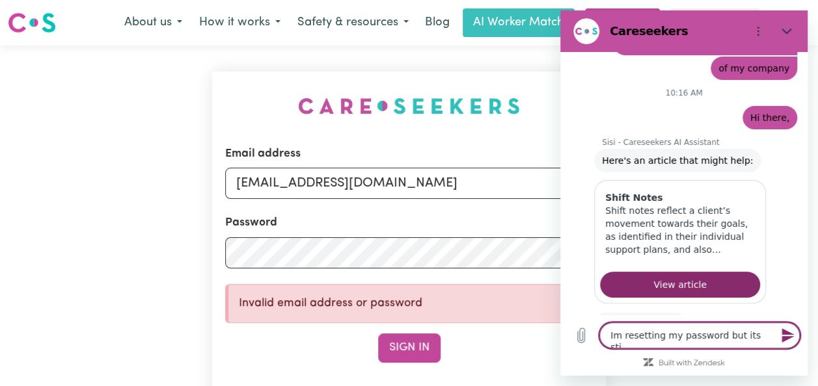
type textarea "x"
type textarea "Im resetting my password but its still"
type textarea "x"
type textarea "Im resetting my password but its still"
type textarea "x"
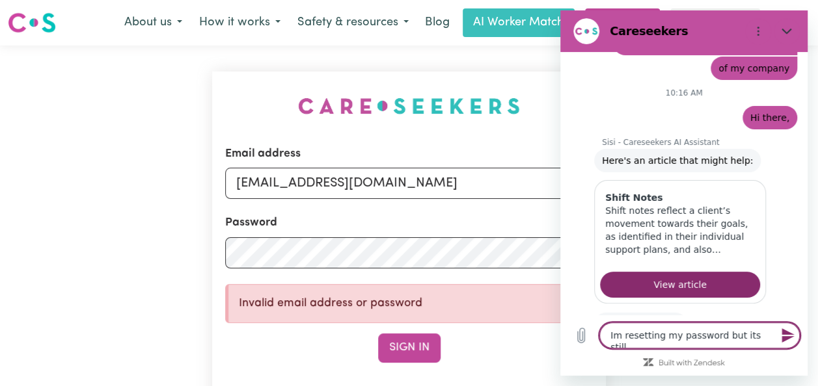
type textarea "Im resetting my password but its still s"
type textarea "x"
type textarea "Im resetting my password but its still sy"
type textarea "x"
type textarea "Im resetting my password but its still s"
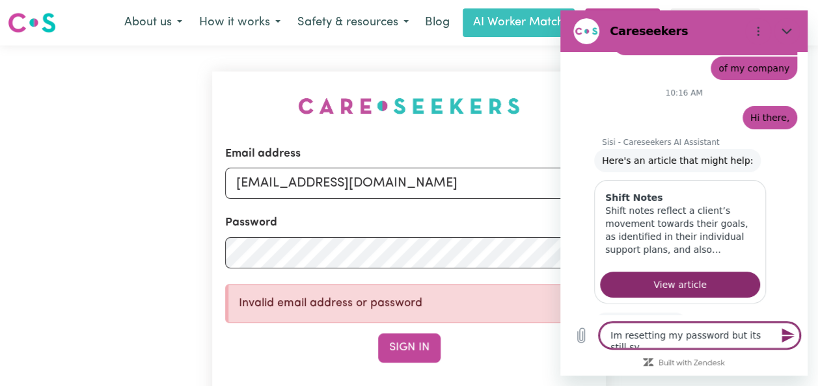
type textarea "x"
type textarea "Im resetting my password but its still sa"
type textarea "x"
type textarea "Im resetting my password but its still say"
type textarea "x"
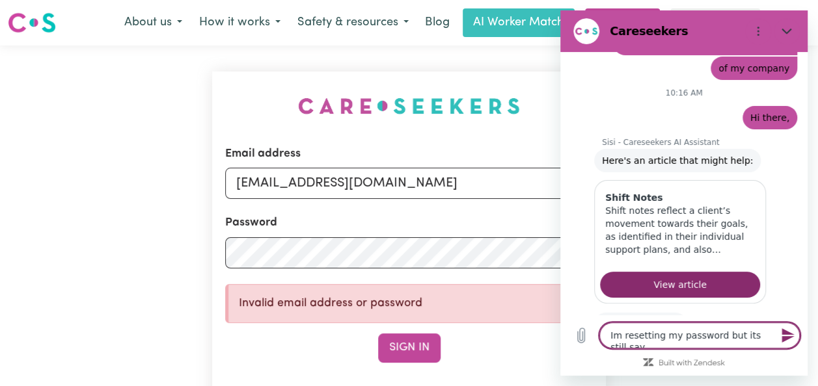
type textarea "Im resetting my password but its still sayi"
type textarea "x"
type textarea "Im resetting my password but its still sayin"
type textarea "x"
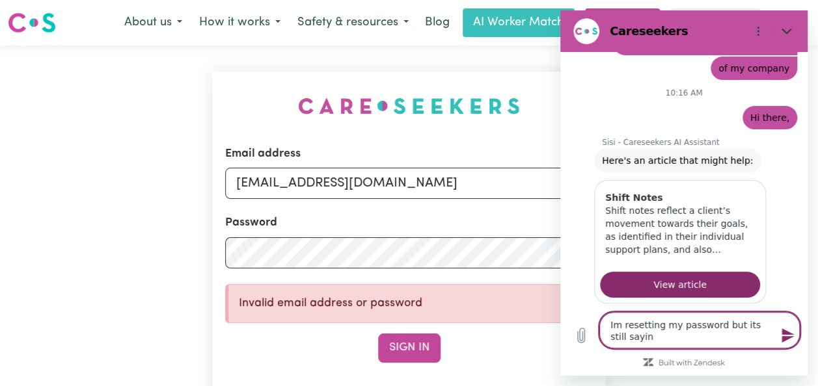
type textarea "Im resetting my password but its still saying"
type textarea "x"
type textarea "Im resetting my password but its still saying"
type textarea "x"
type textarea "Im resetting my password but its still saying t"
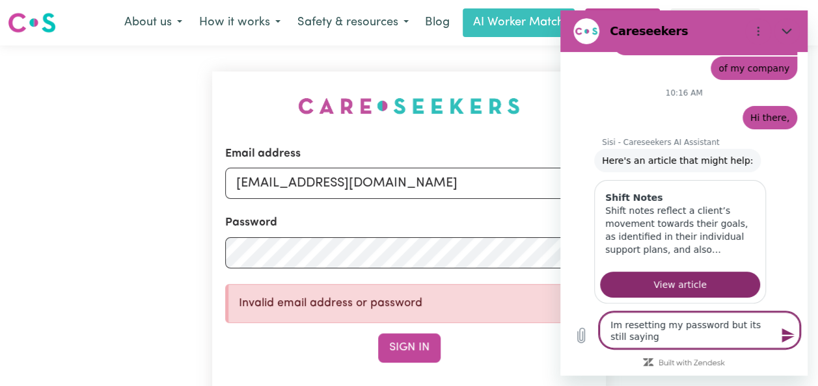
type textarea "x"
type textarea "Im resetting my password but its still saying ti"
type textarea "x"
type textarea "Im resetting my password but its still saying tit"
type textarea "x"
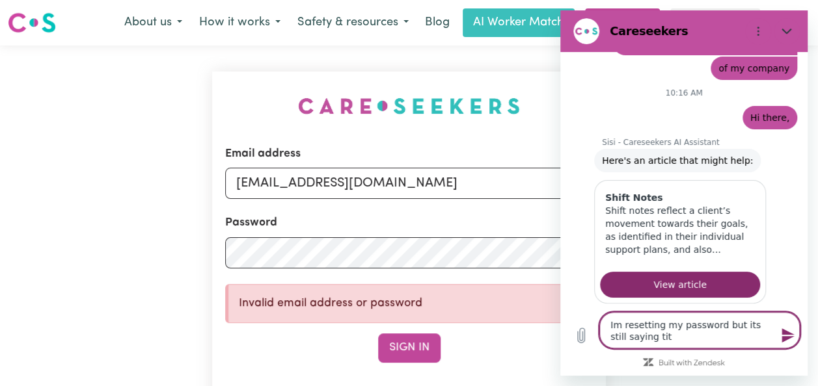
type textarea "Im resetting my password but its still saying tit"
type textarea "x"
type textarea "Im resetting my password but its still saying tit"
type textarea "x"
type textarea "Im resetting my password but its still saying ti"
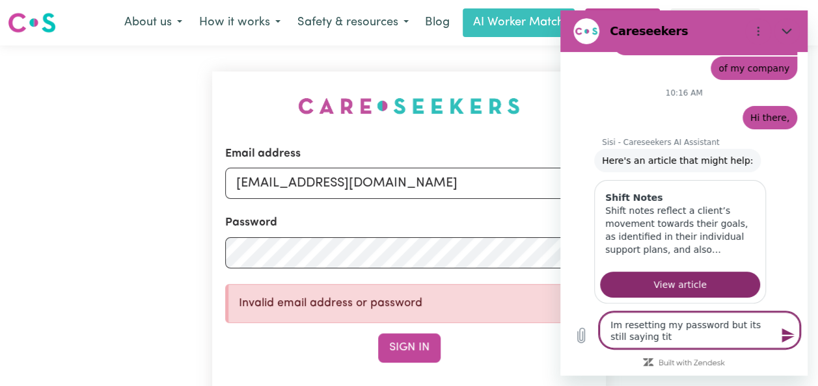
type textarea "x"
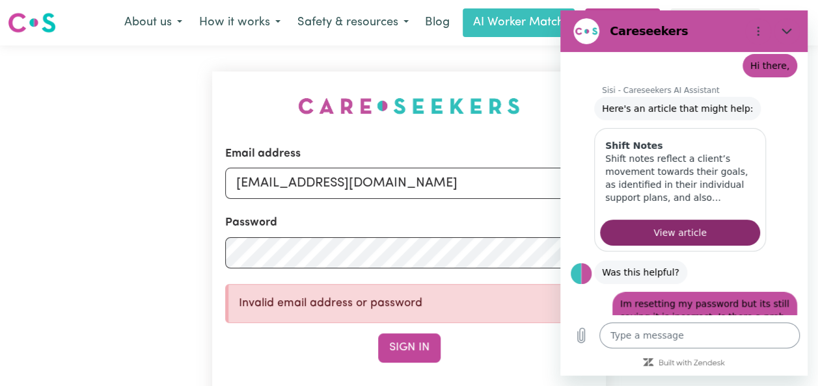
scroll to position [3085, 0]
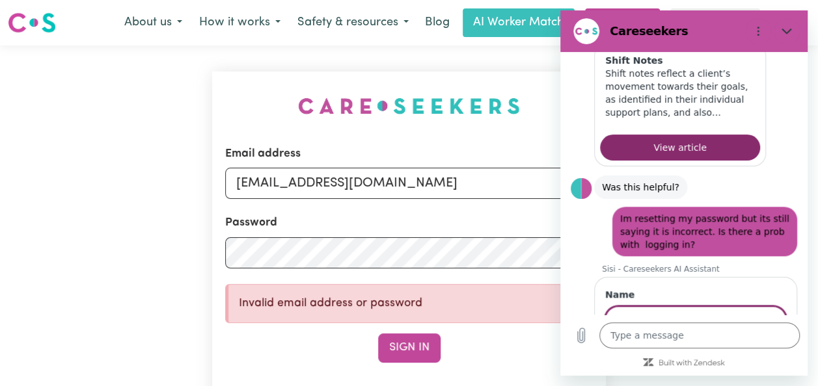
click at [761, 349] on span "Next" at bounding box center [763, 357] width 21 height 16
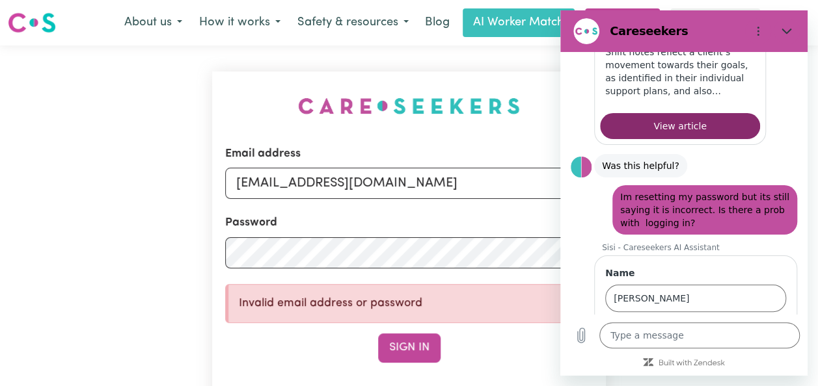
scroll to position [3140, 0]
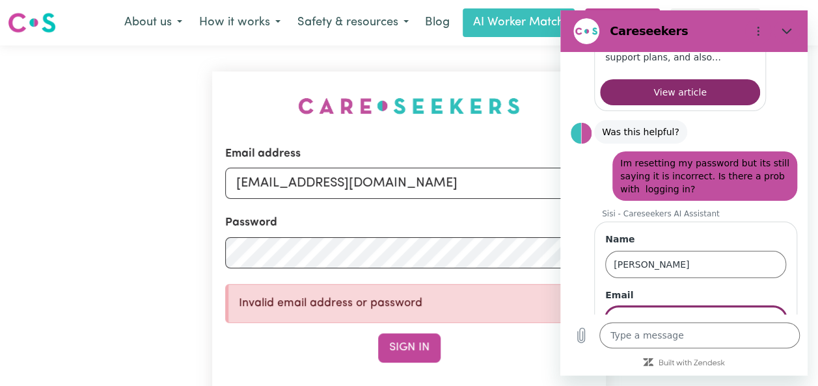
click at [767, 345] on button "Send" at bounding box center [763, 358] width 45 height 26
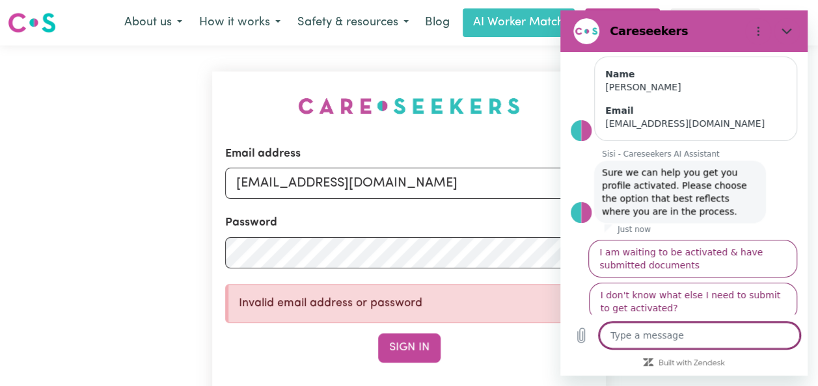
scroll to position [3338, 0]
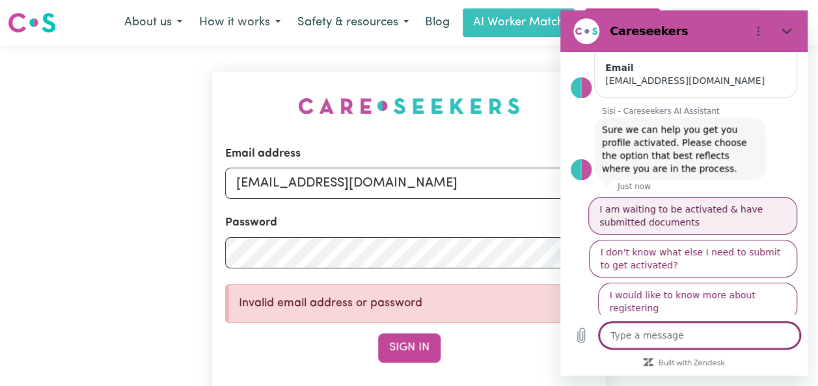
click at [757, 197] on button "I am waiting to be activated & have submitted documents" at bounding box center [692, 216] width 209 height 38
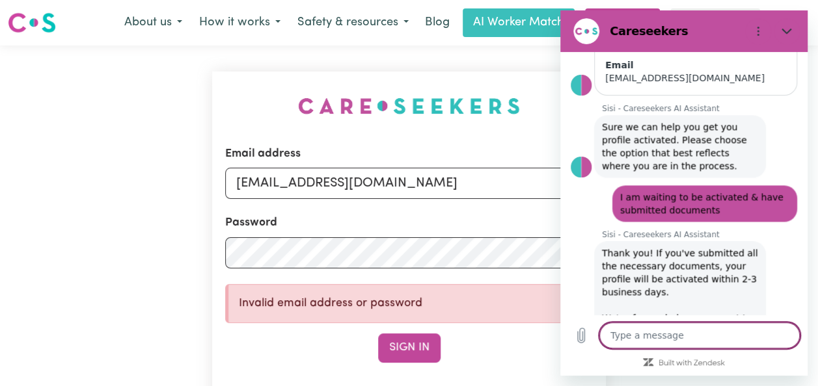
scroll to position [3343, 0]
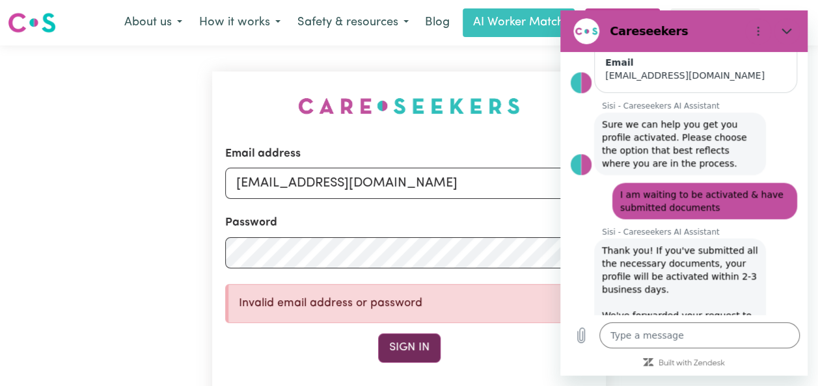
click at [405, 354] on button "Sign In" at bounding box center [409, 348] width 62 height 29
click at [414, 350] on button "Sign In" at bounding box center [409, 348] width 62 height 29
click at [418, 359] on button "Sign In" at bounding box center [409, 348] width 62 height 29
click at [416, 353] on button "Sign In" at bounding box center [409, 348] width 62 height 29
click at [415, 341] on button "Sign In" at bounding box center [409, 348] width 62 height 29
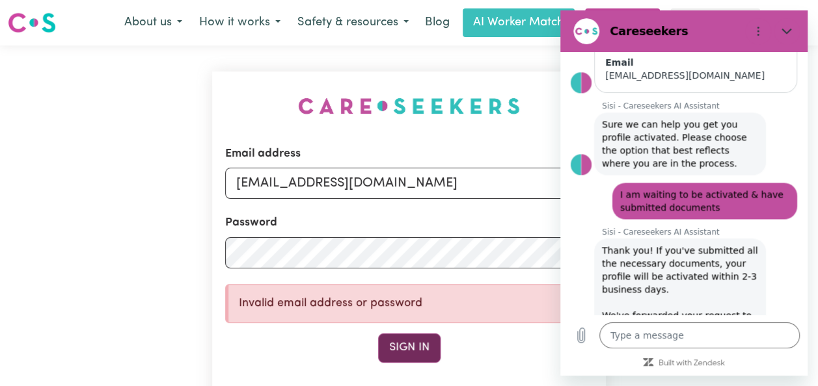
click at [420, 351] on button "Sign In" at bounding box center [409, 348] width 62 height 29
click at [419, 353] on button "Sign In" at bounding box center [409, 348] width 62 height 29
click at [418, 343] on button "Sign In" at bounding box center [409, 348] width 62 height 29
click at [378, 334] on button "Sign In" at bounding box center [409, 348] width 62 height 29
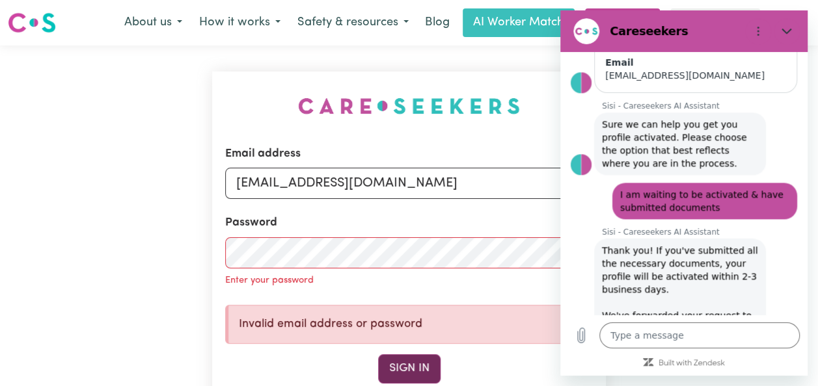
click at [415, 377] on button "Sign In" at bounding box center [409, 369] width 62 height 29
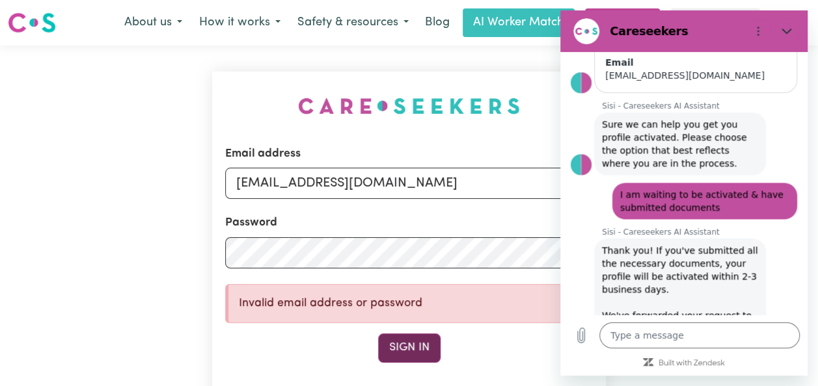
click at [414, 359] on button "Sign In" at bounding box center [409, 348] width 62 height 29
click at [417, 353] on button "Sign In" at bounding box center [409, 348] width 62 height 29
click at [490, 133] on div "Email address aimeeabraham_09@hotmail.com Password Invalid email address or pas…" at bounding box center [409, 281] width 394 height 419
click at [505, 133] on div "Email address aimeeabraham_09@hotmail.com Password Invalid email address or pas…" at bounding box center [409, 281] width 394 height 419
click at [498, 130] on div "Email address aimeeabraham_09@hotmail.com Password Invalid email address or pas…" at bounding box center [409, 281] width 394 height 419
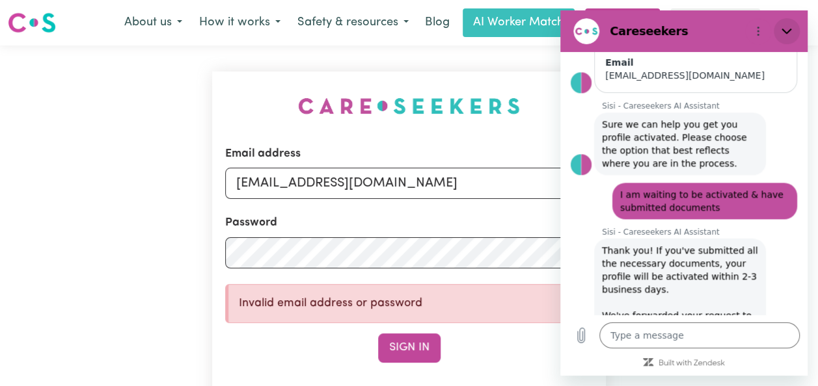
click at [785, 26] on icon "Close" at bounding box center [786, 31] width 10 height 10
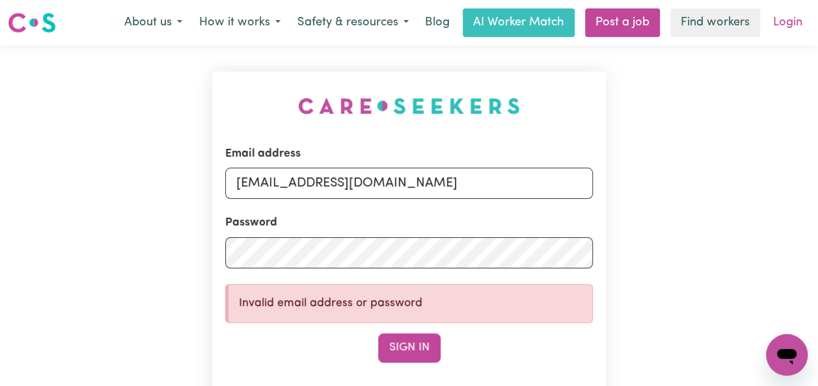
click at [779, 26] on link "Login" at bounding box center [787, 22] width 45 height 29
click at [798, 27] on link "Login" at bounding box center [787, 22] width 45 height 29
click at [403, 345] on button "Sign In" at bounding box center [409, 348] width 62 height 29
click at [399, 354] on button "Sign In" at bounding box center [409, 348] width 62 height 29
click at [414, 354] on button "Sign In" at bounding box center [409, 348] width 62 height 29
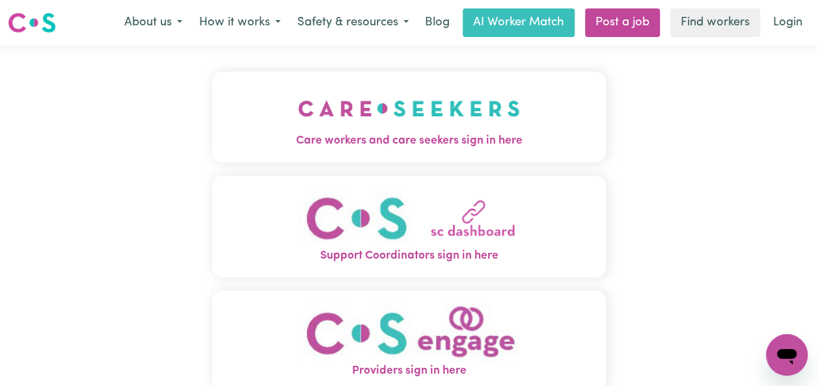
click at [533, 142] on span "Care workers and care seekers sign in here" at bounding box center [409, 141] width 394 height 17
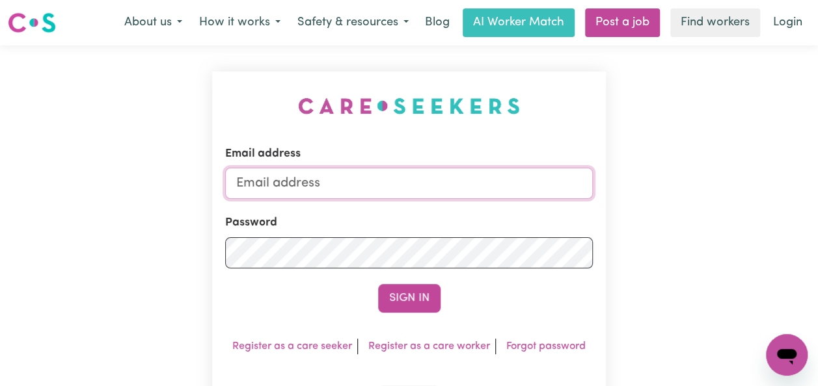
click at [440, 178] on input "Email address" at bounding box center [409, 183] width 368 height 31
type input "[EMAIL_ADDRESS][DOMAIN_NAME]"
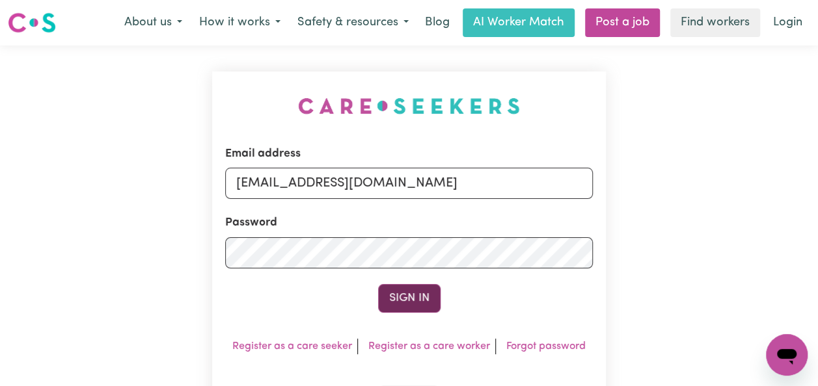
click at [413, 300] on button "Sign In" at bounding box center [409, 298] width 62 height 29
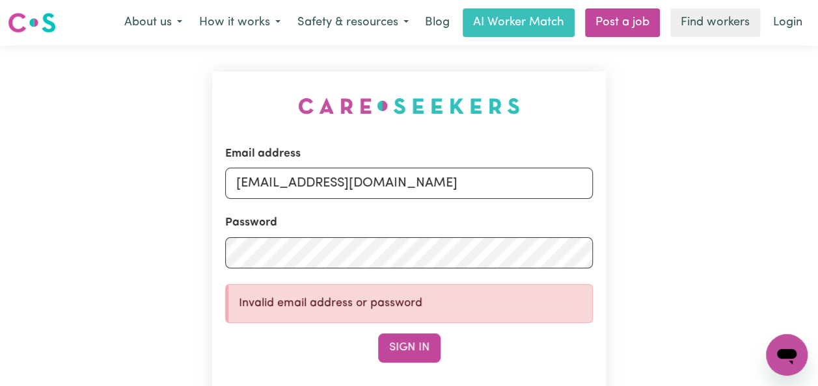
click at [795, 362] on icon "Open messaging window" at bounding box center [786, 355] width 23 height 23
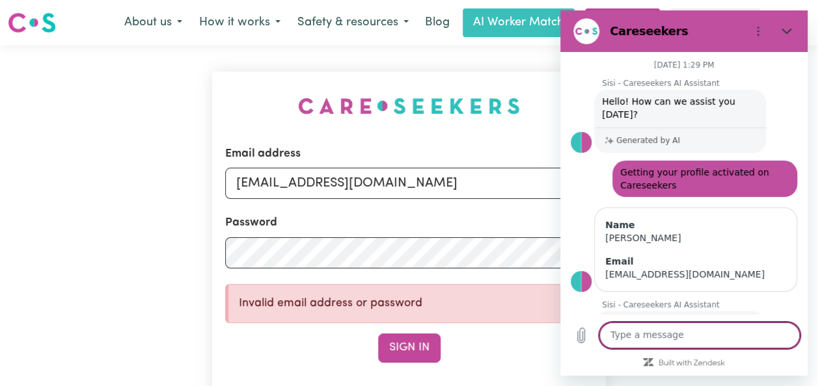
scroll to position [3343, 0]
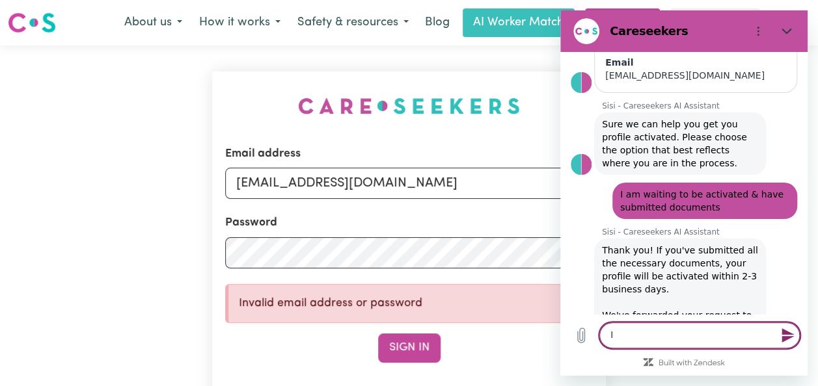
type textarea "I"
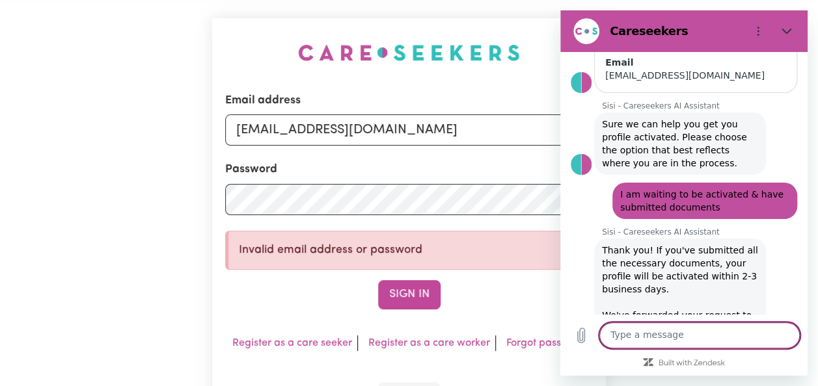
scroll to position [0, 0]
